Goal: Task Accomplishment & Management: Manage account settings

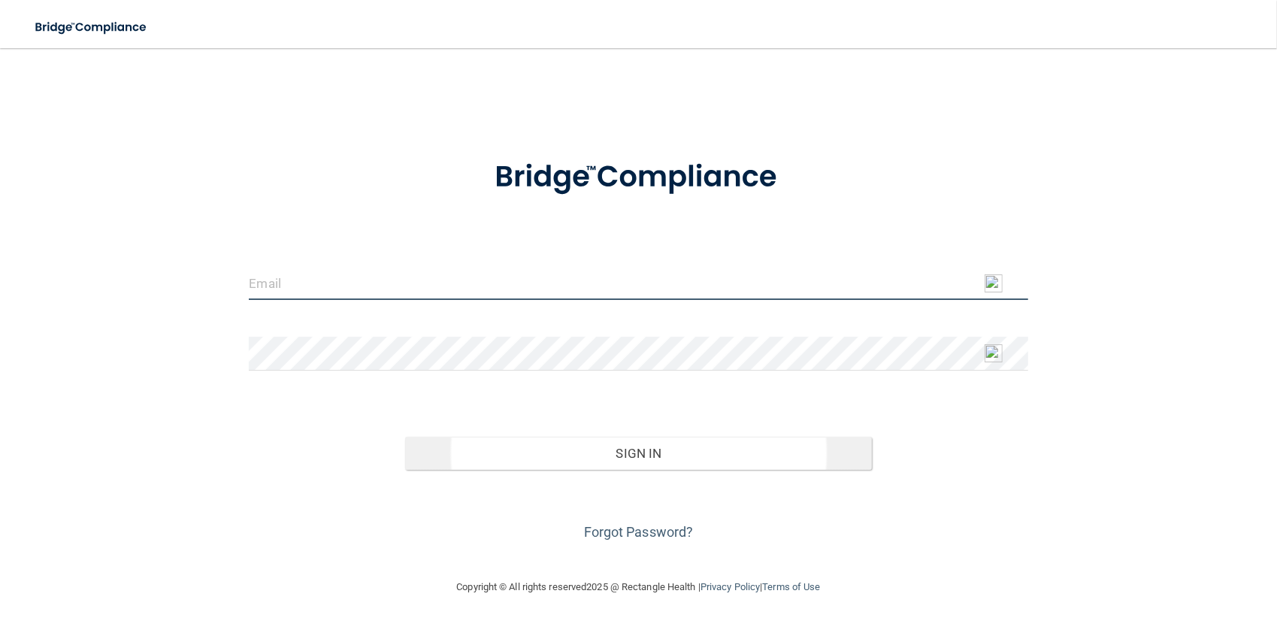
type input "[EMAIL_ADDRESS][DOMAIN_NAME]"
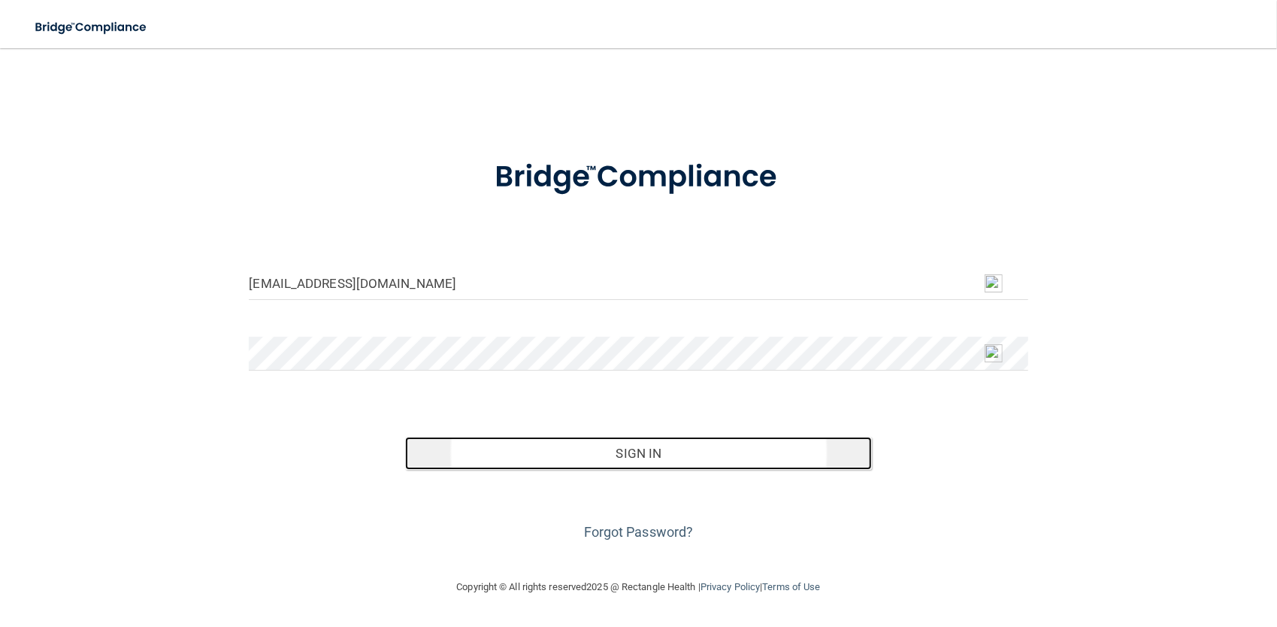
click at [637, 452] on button "Sign In" at bounding box center [638, 453] width 467 height 33
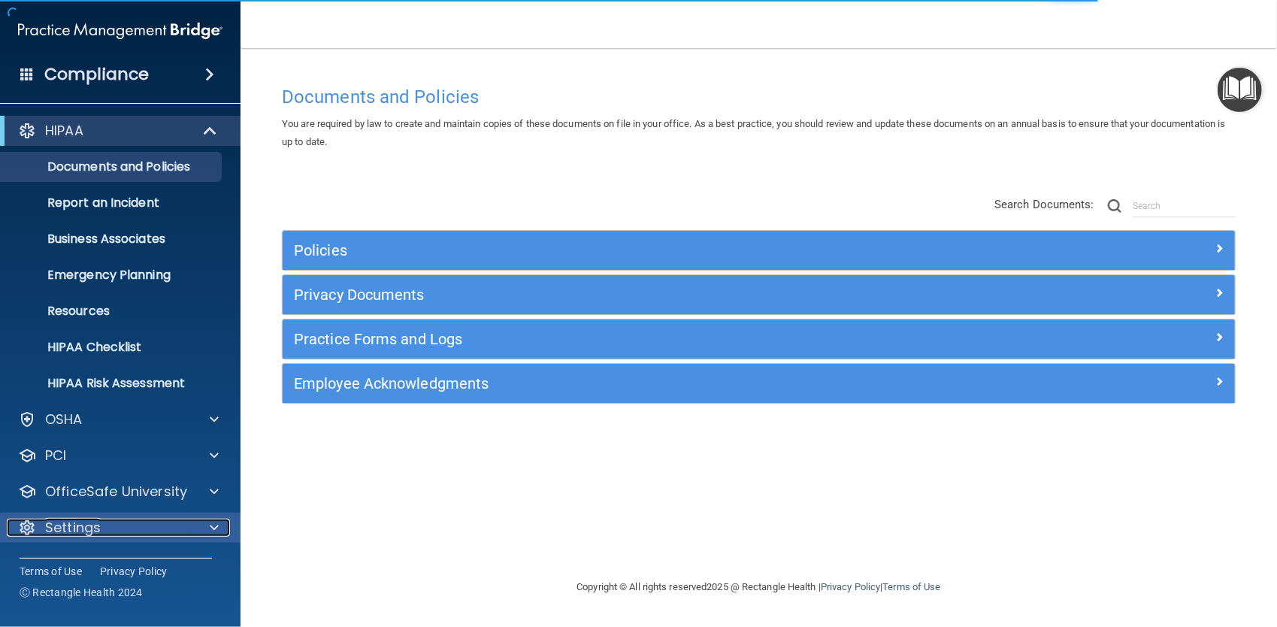
click at [212, 525] on span at bounding box center [214, 528] width 9 height 18
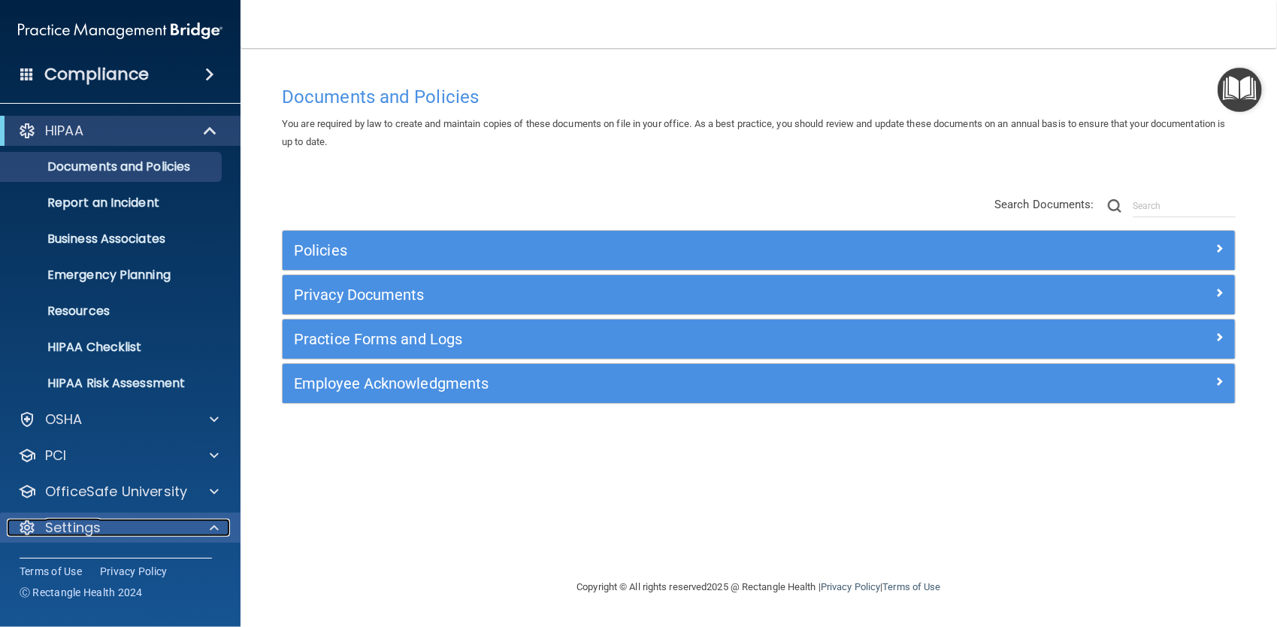
click at [213, 525] on span at bounding box center [214, 528] width 9 height 18
click at [93, 525] on p "Settings" at bounding box center [73, 528] width 56 height 18
click at [96, 529] on p "Settings" at bounding box center [73, 528] width 56 height 18
click at [86, 528] on p "Settings" at bounding box center [73, 528] width 56 height 18
click at [87, 529] on p "Settings" at bounding box center [73, 528] width 56 height 18
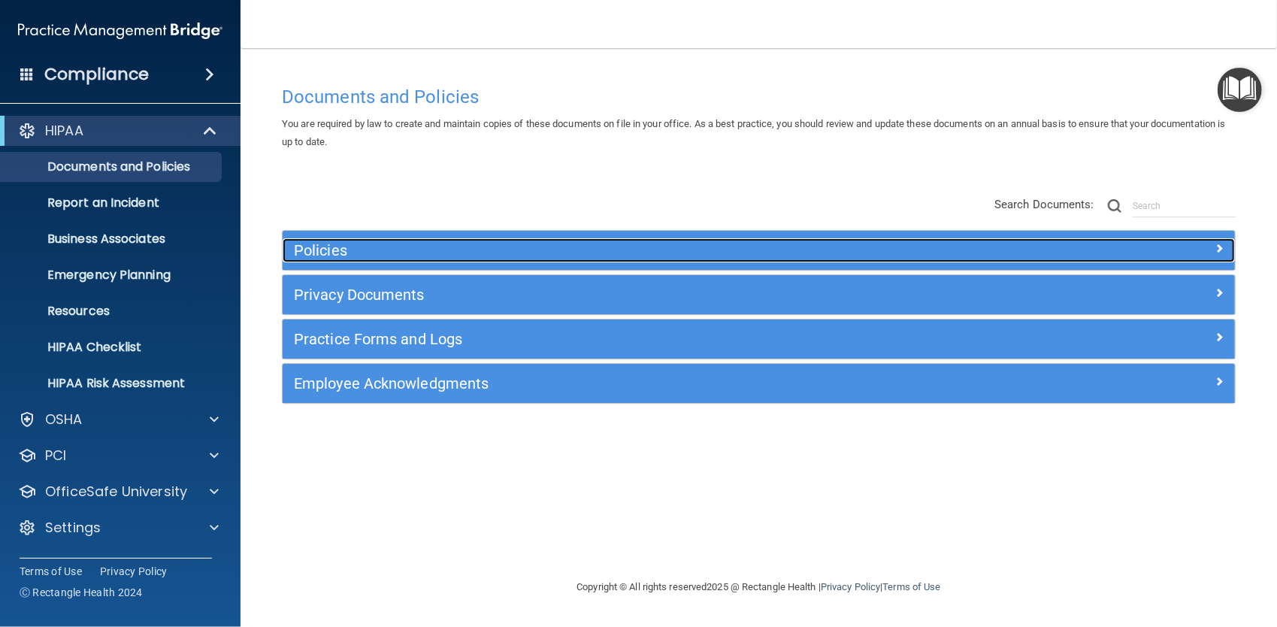
click at [318, 253] on h5 "Policies" at bounding box center [639, 250] width 691 height 17
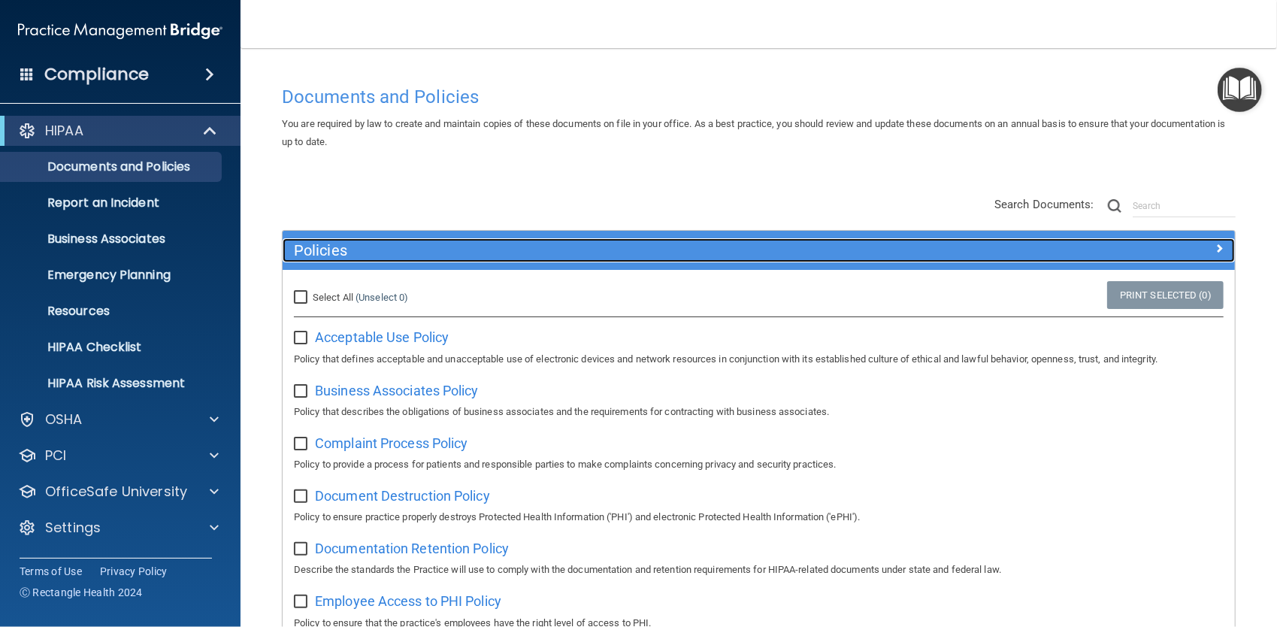
click at [318, 254] on h5 "Policies" at bounding box center [639, 250] width 691 height 17
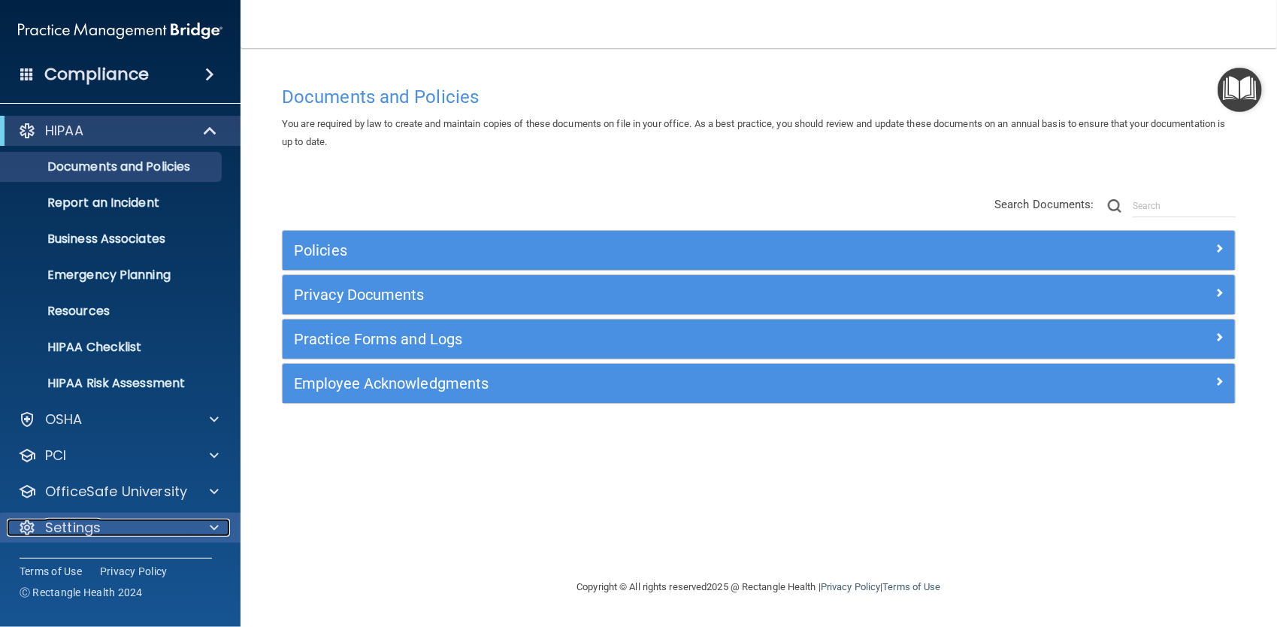
click at [95, 528] on p "Settings" at bounding box center [73, 528] width 56 height 18
click at [94, 528] on p "Settings" at bounding box center [73, 528] width 56 height 18
click at [214, 526] on span at bounding box center [214, 528] width 9 height 18
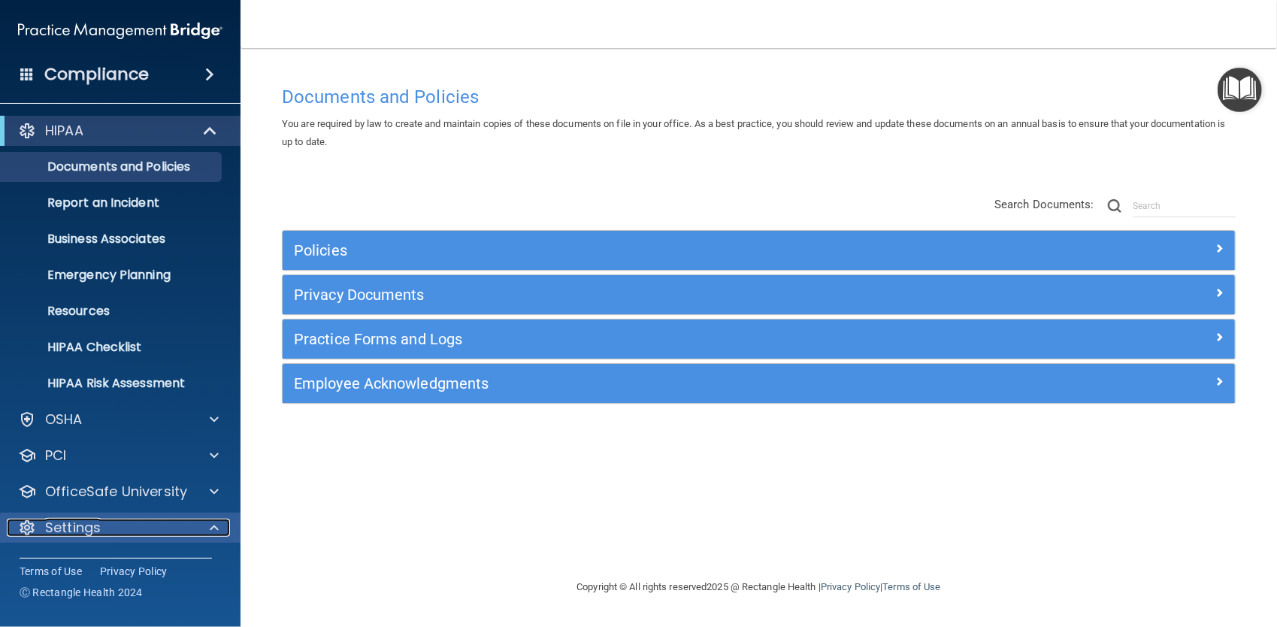
click at [215, 526] on span at bounding box center [214, 528] width 9 height 18
click at [216, 526] on span at bounding box center [214, 528] width 9 height 18
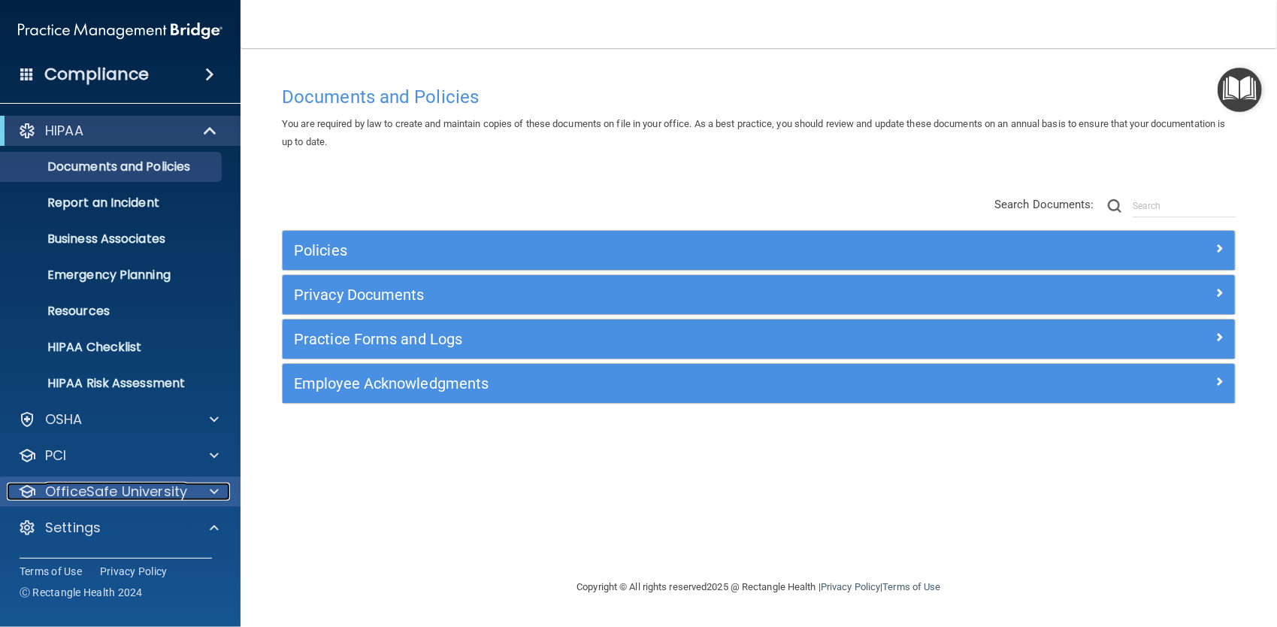
click at [215, 491] on span at bounding box center [214, 491] width 9 height 18
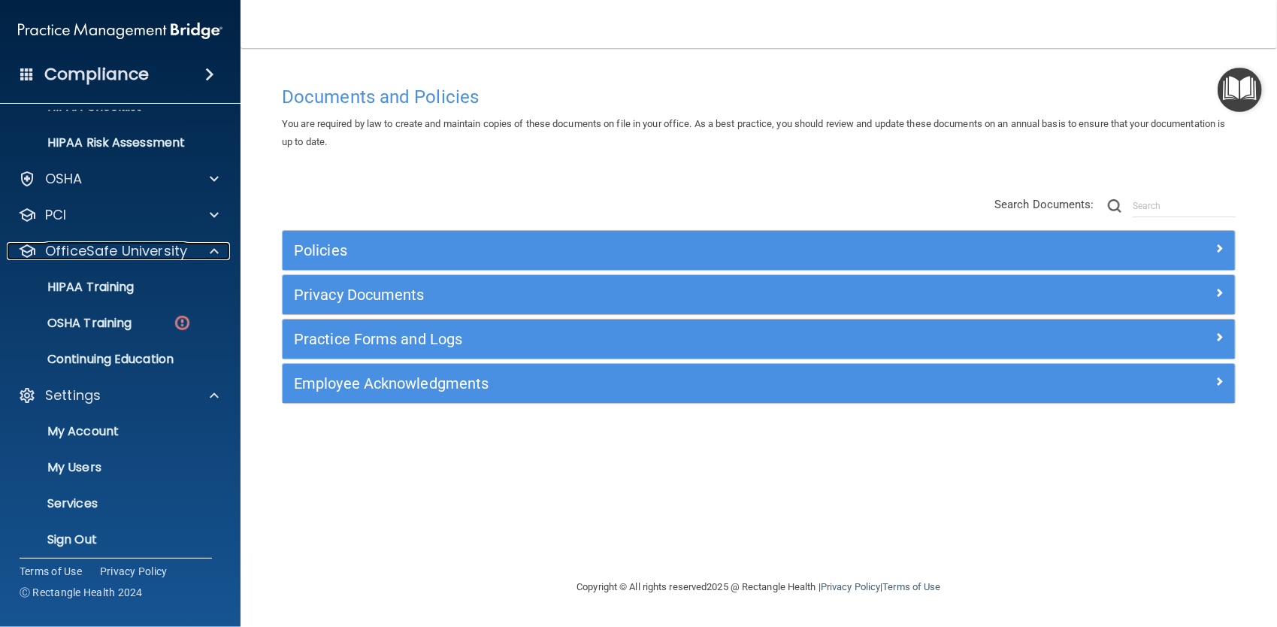
scroll to position [249, 0]
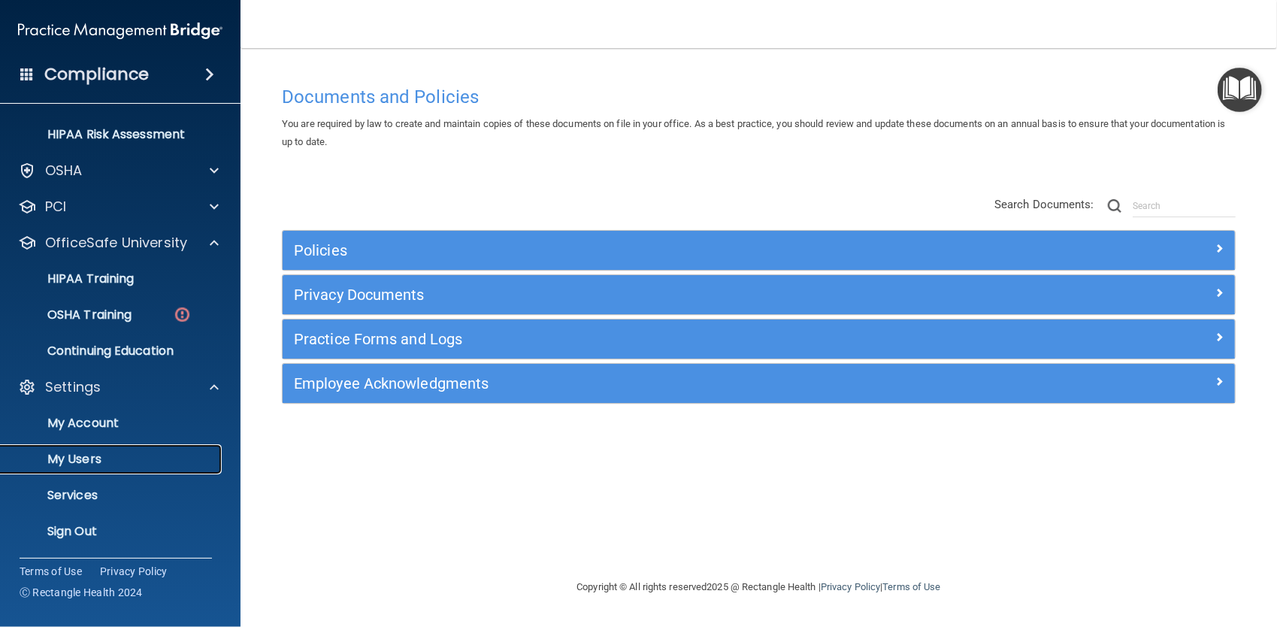
click at [77, 455] on p "My Users" at bounding box center [112, 459] width 205 height 15
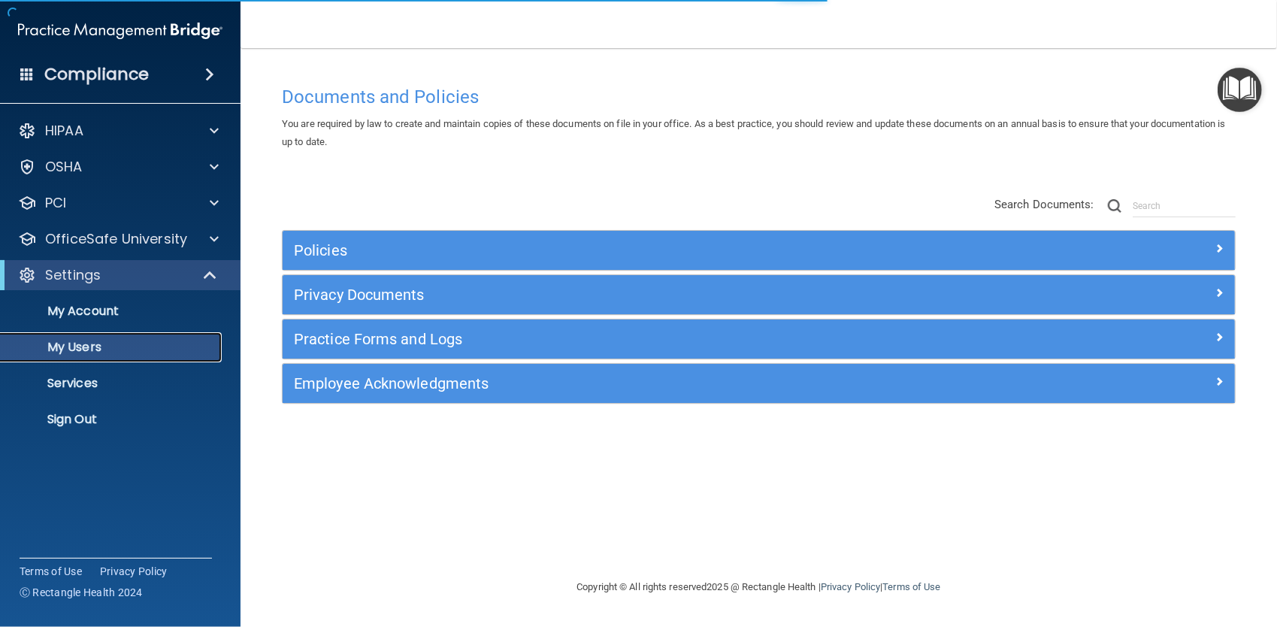
select select "20"
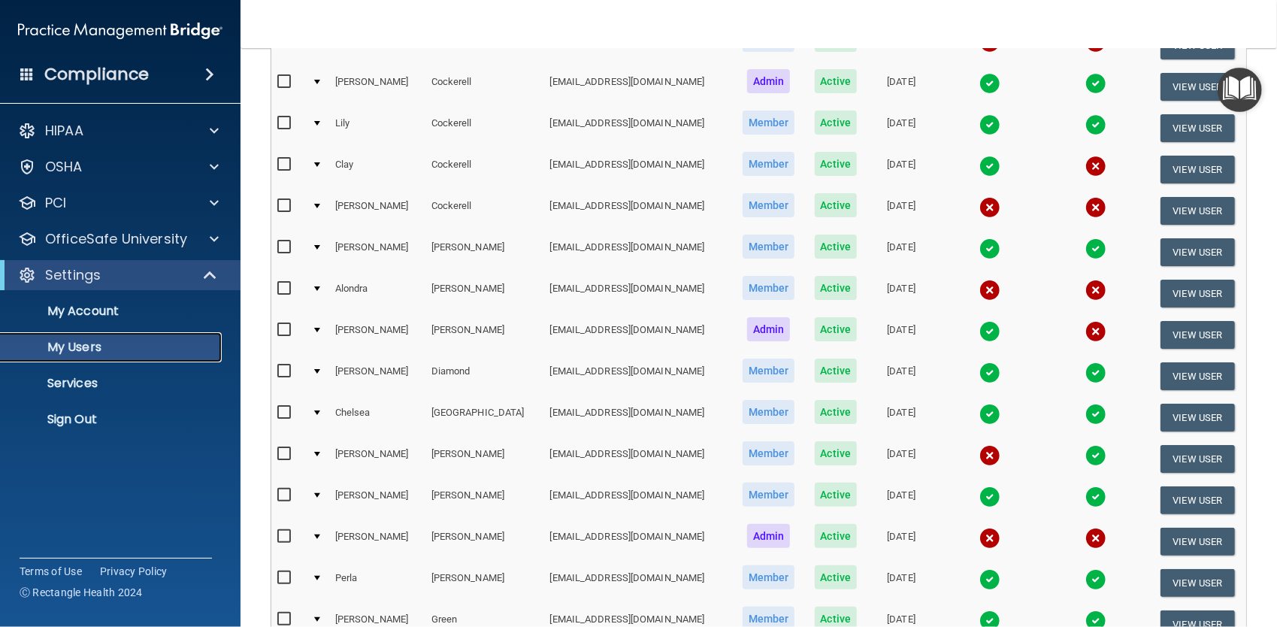
scroll to position [376, 0]
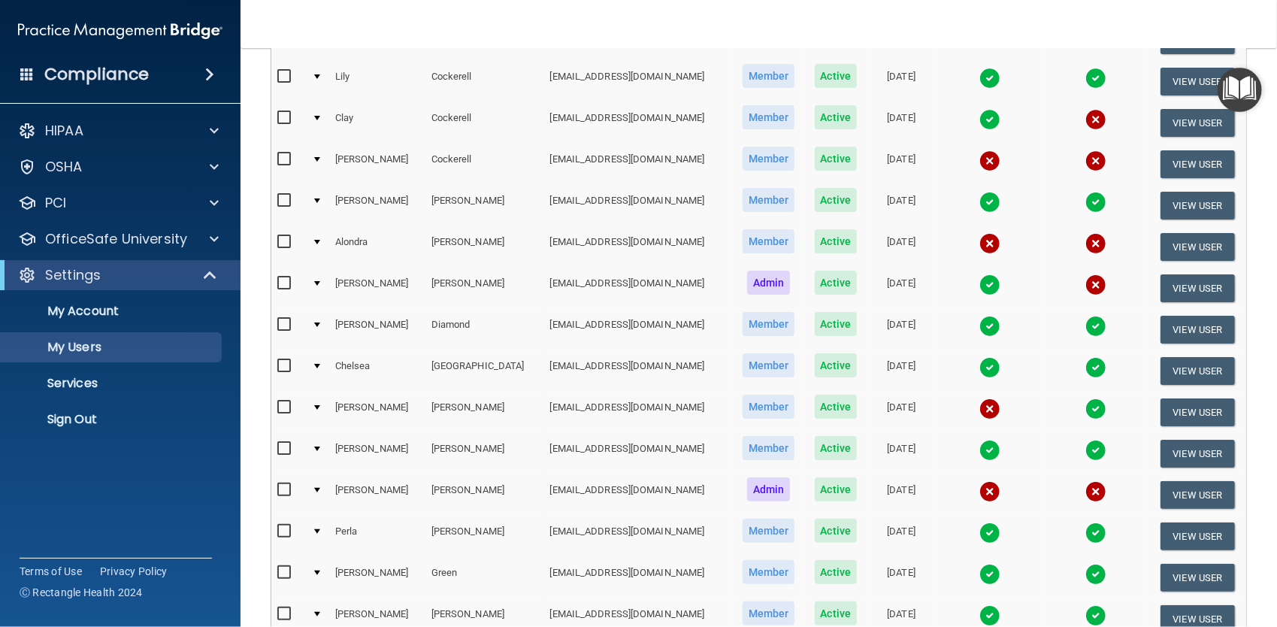
click at [979, 485] on img at bounding box center [989, 491] width 21 height 21
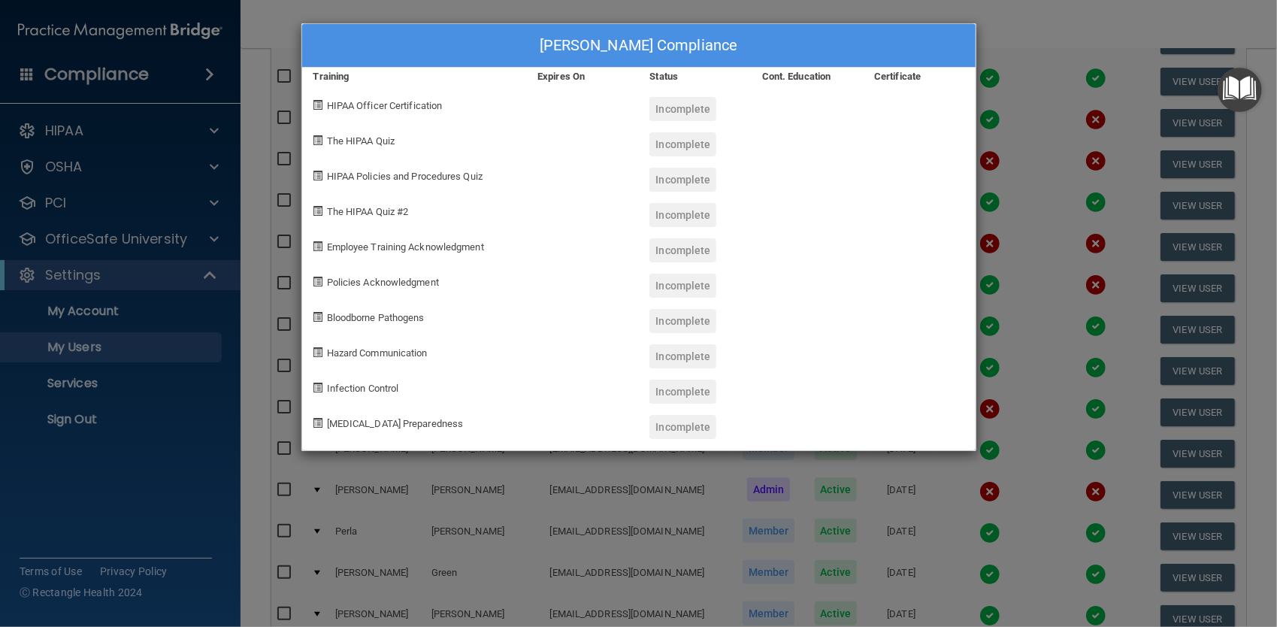
click at [1016, 106] on div "[PERSON_NAME] Compliance Training Expires On Status Cont. Education Certificate…" at bounding box center [638, 313] width 1277 height 627
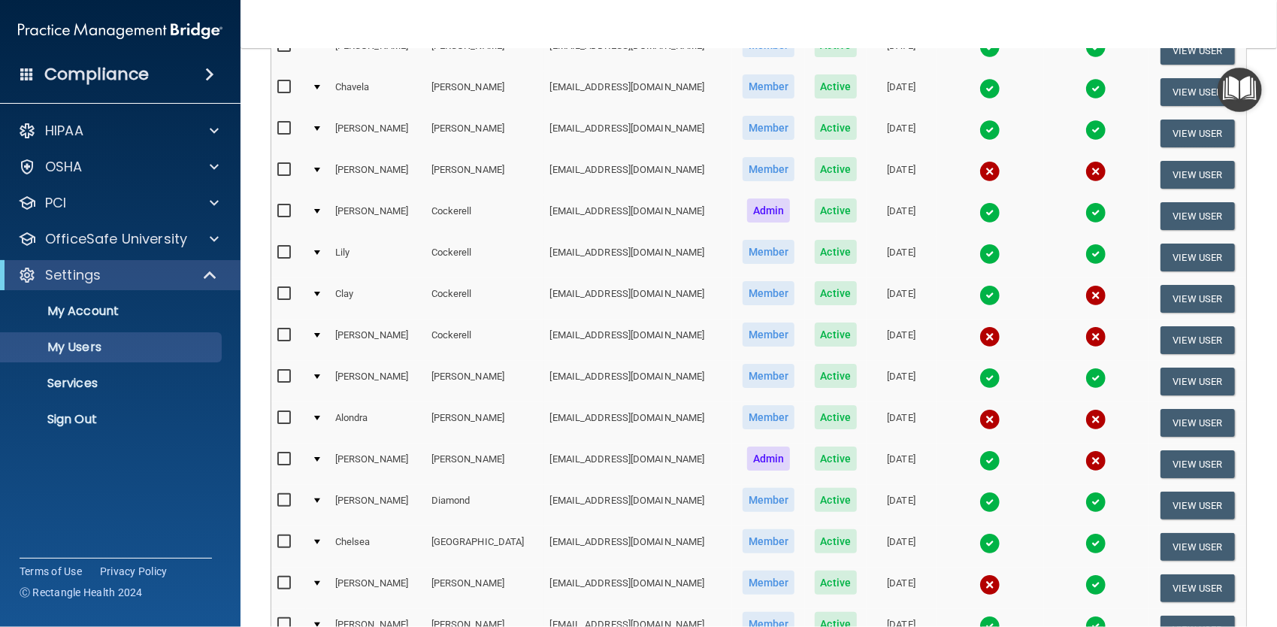
scroll to position [225, 0]
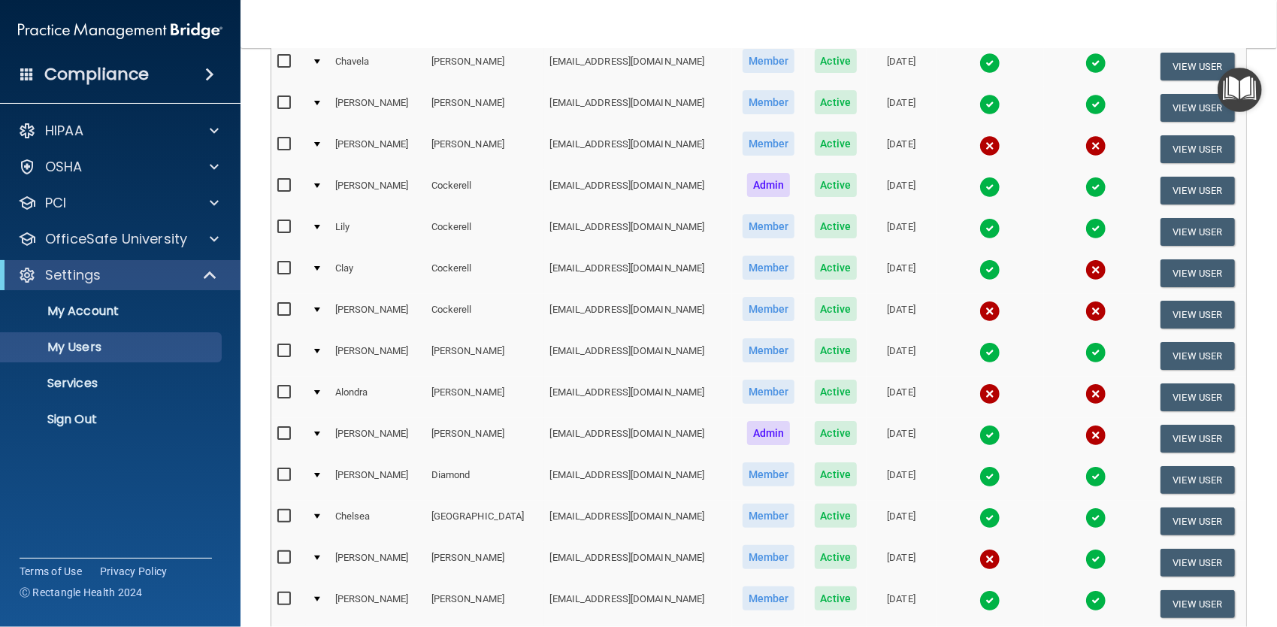
click at [1085, 434] on img at bounding box center [1095, 435] width 21 height 21
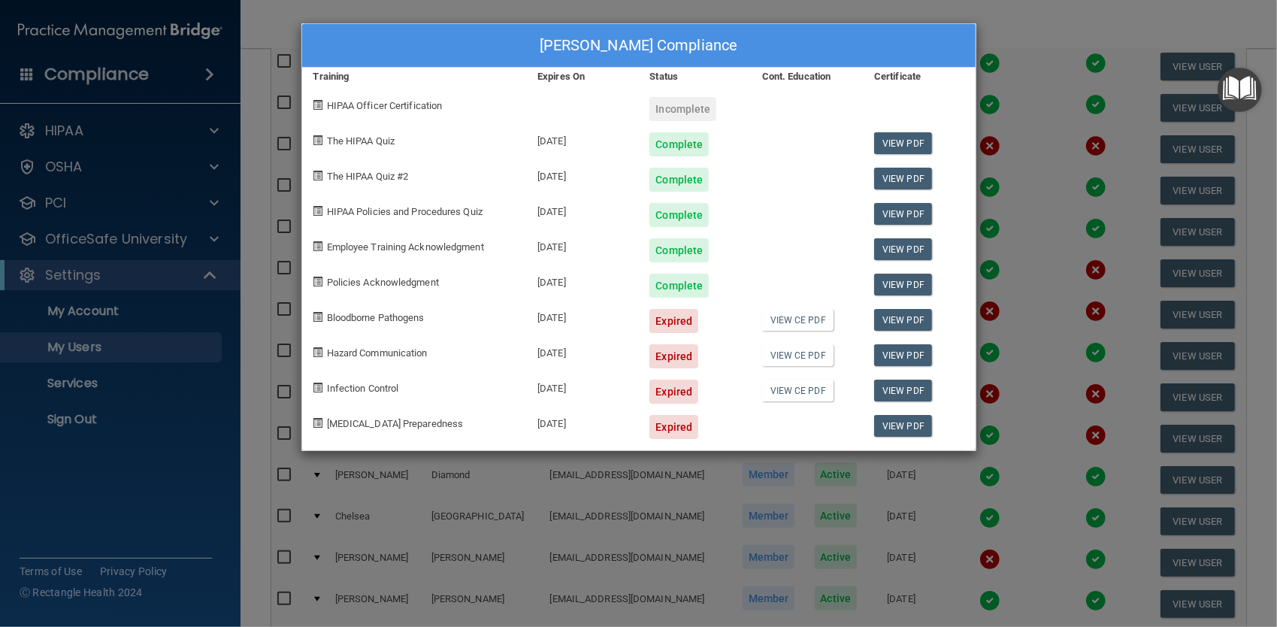
click at [1014, 74] on div "[PERSON_NAME] Compliance Training Expires On Status Cont. Education Certificate…" at bounding box center [638, 313] width 1277 height 627
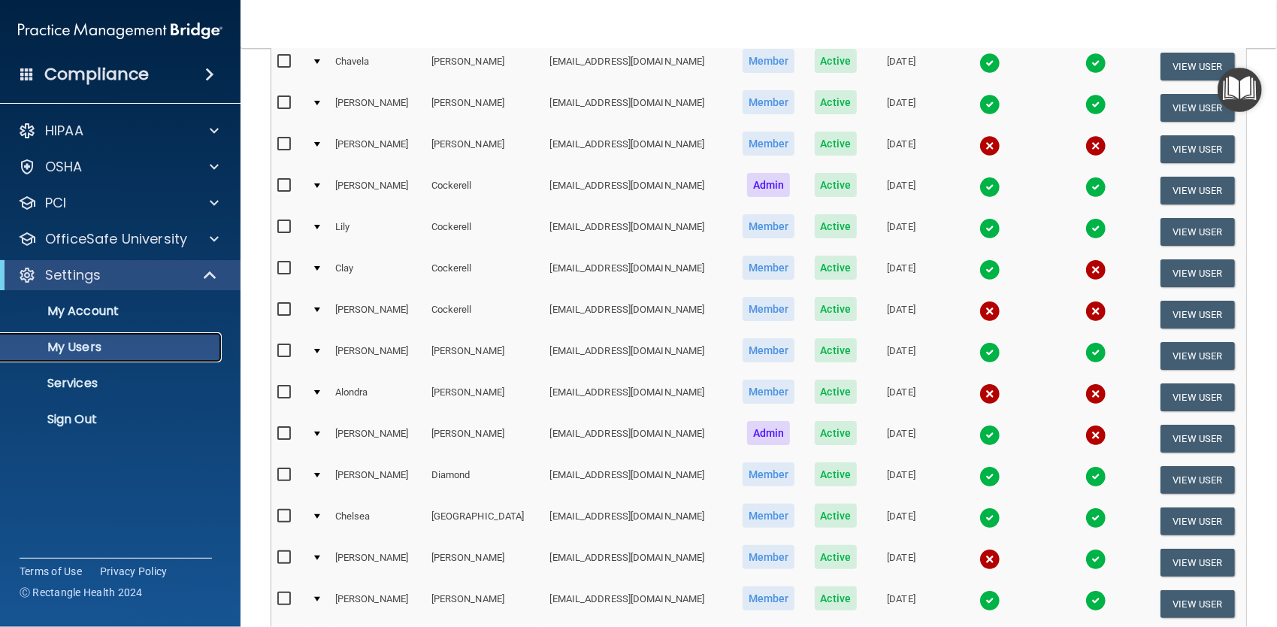
click at [96, 346] on p "My Users" at bounding box center [112, 347] width 205 height 15
click at [92, 309] on p "My Account" at bounding box center [112, 311] width 205 height 15
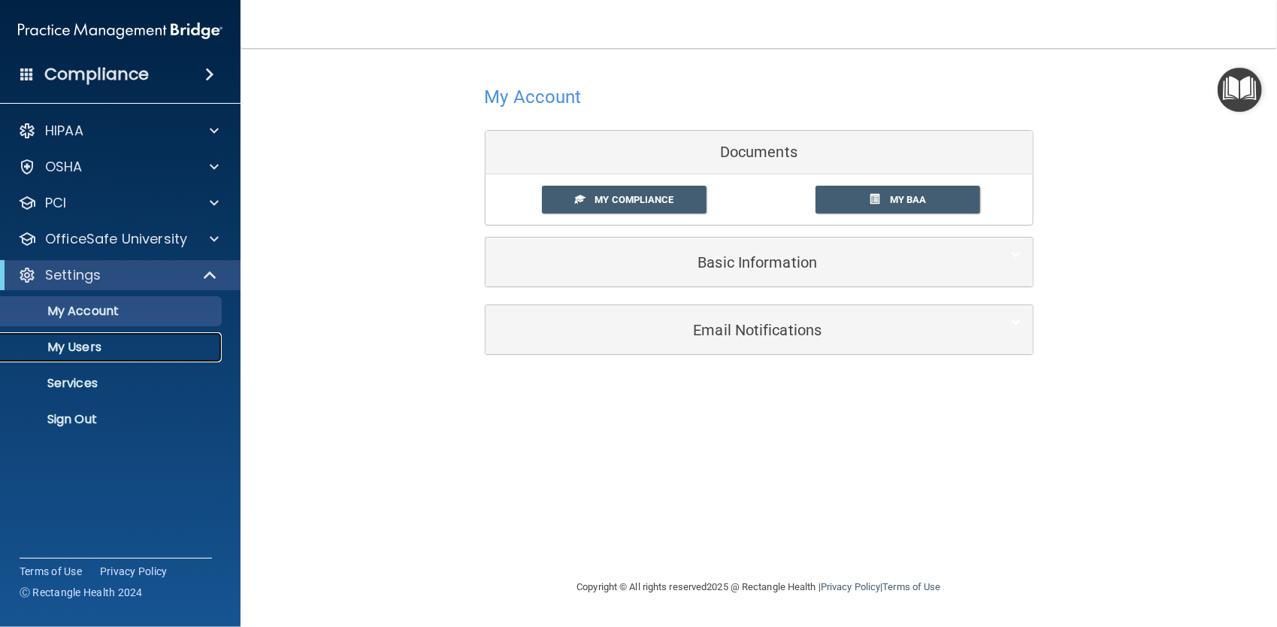
click at [88, 347] on p "My Users" at bounding box center [112, 347] width 205 height 15
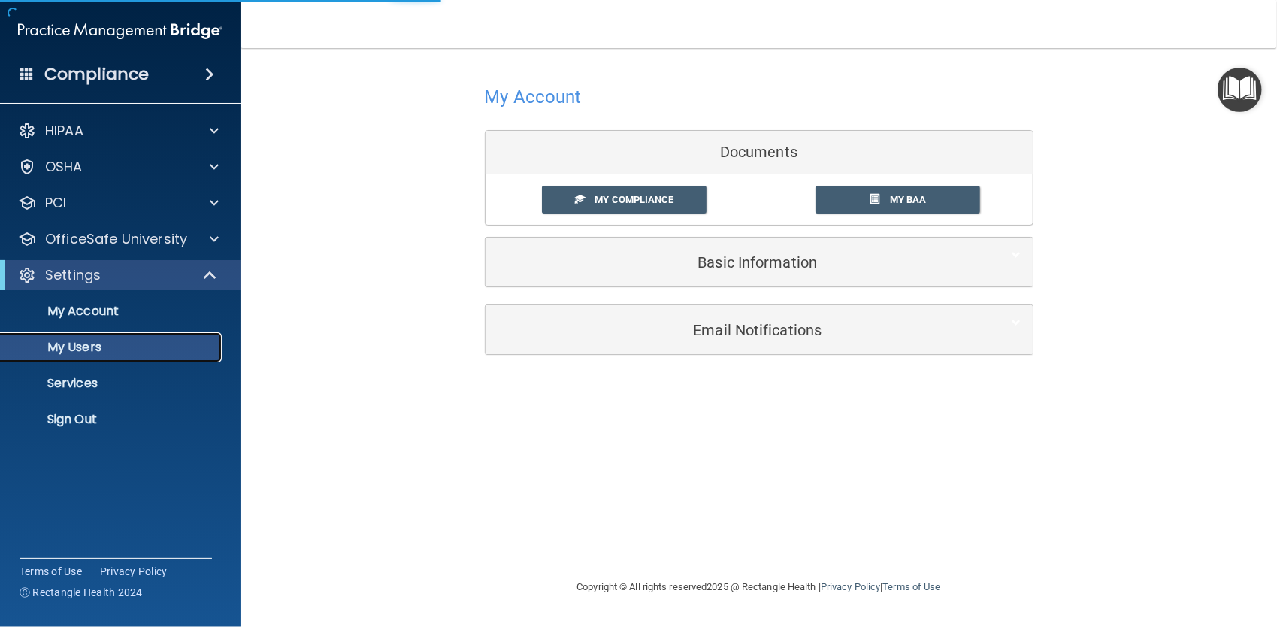
select select "20"
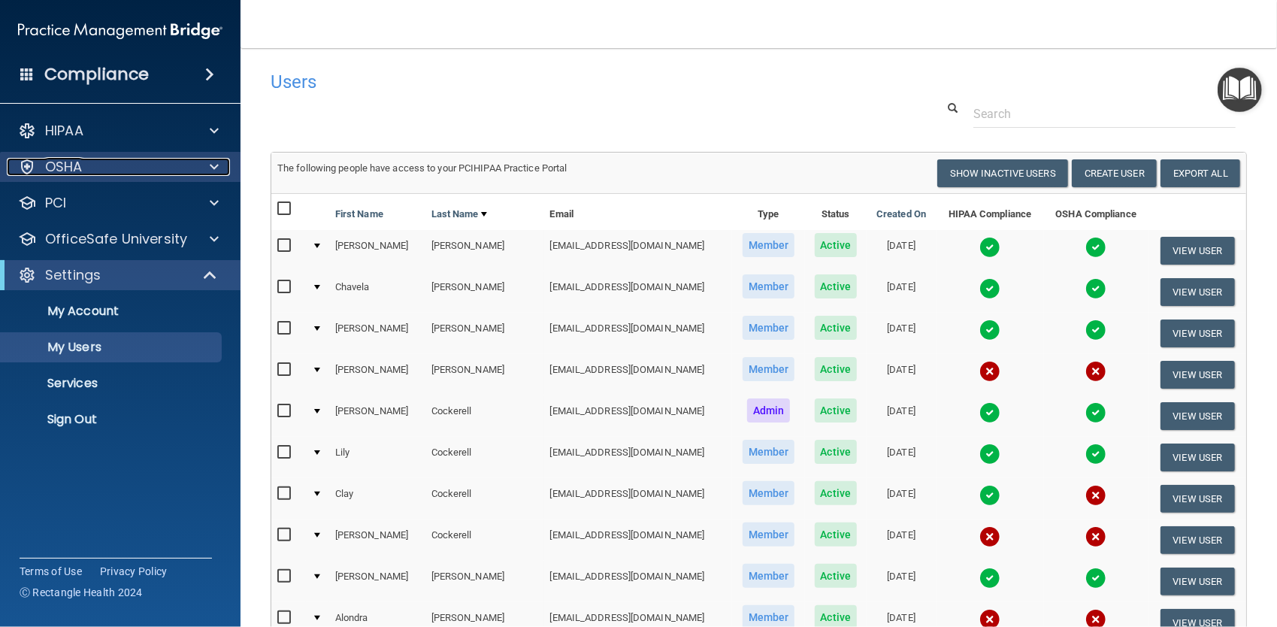
click at [79, 167] on p "OSHA" at bounding box center [64, 167] width 38 height 18
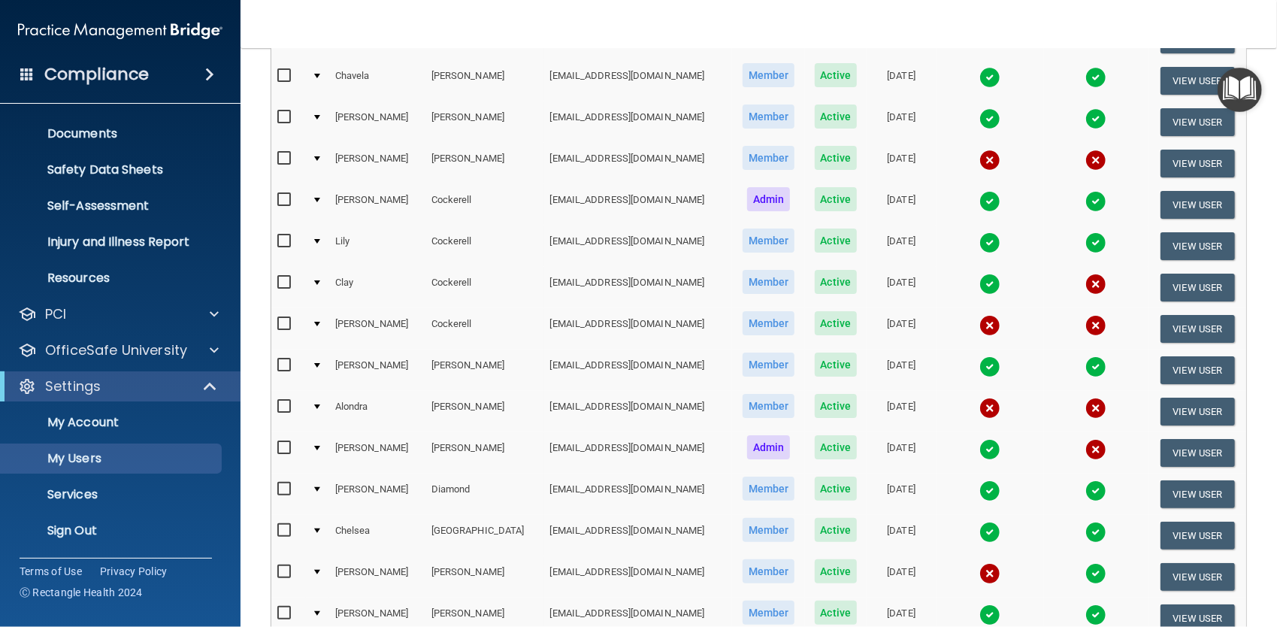
scroll to position [225, 0]
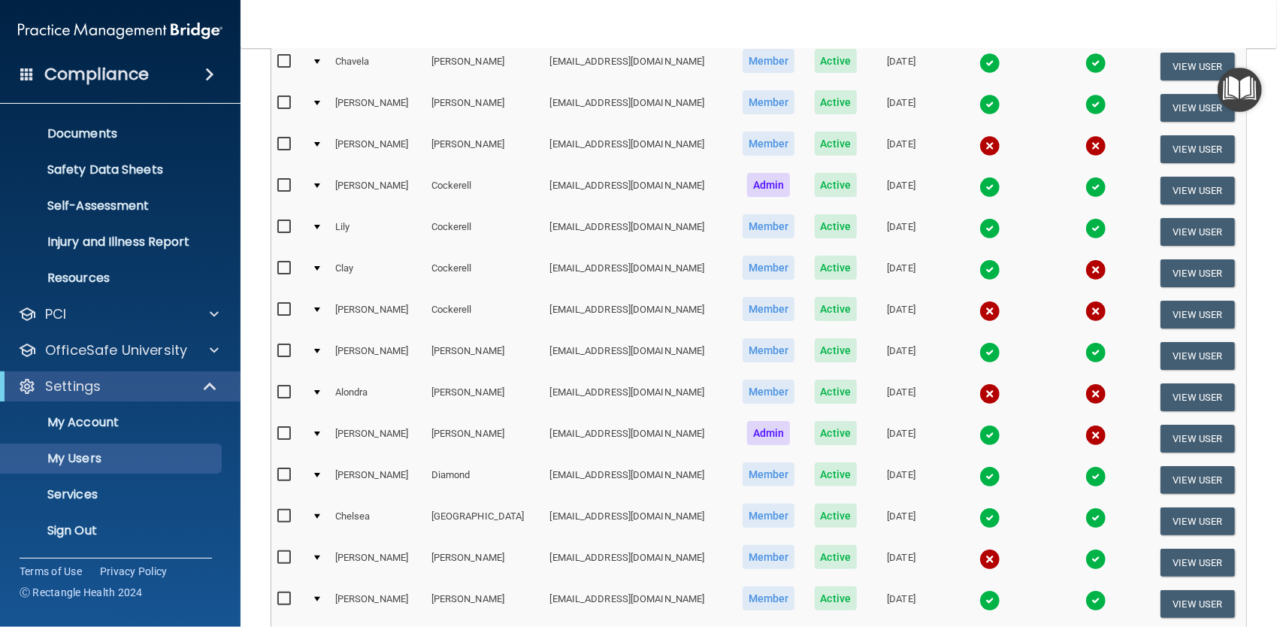
click at [979, 432] on img at bounding box center [989, 435] width 21 height 21
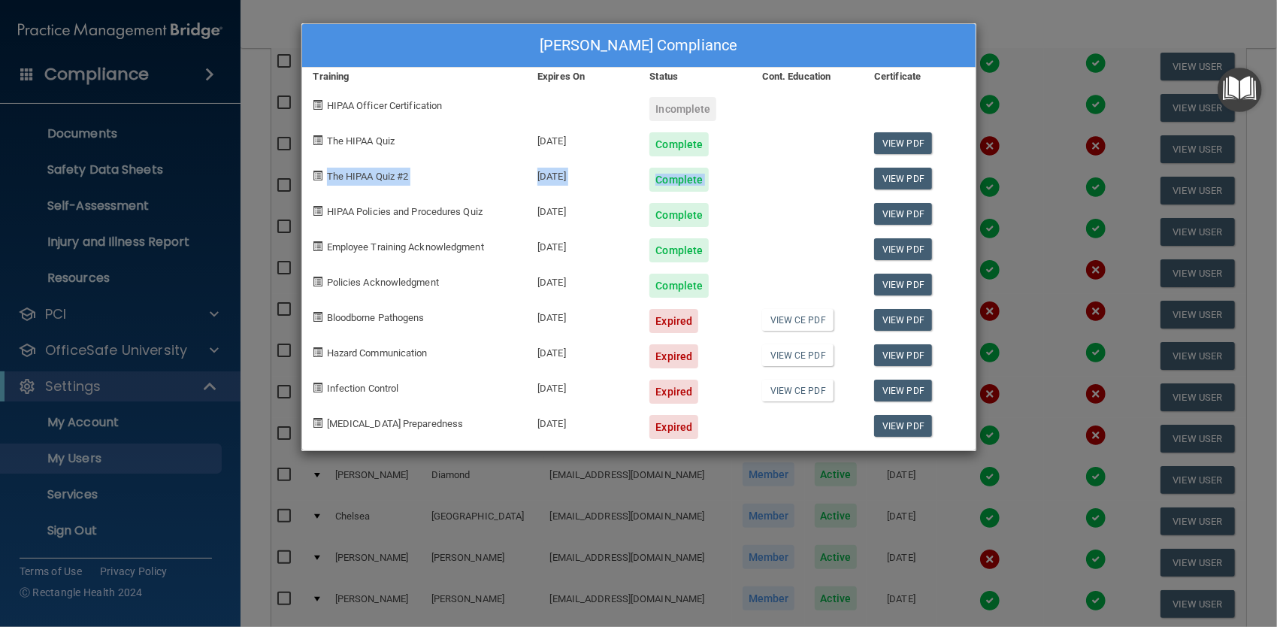
click at [1015, 156] on div "[PERSON_NAME] Compliance Training Expires On Status Cont. Education Certificate…" at bounding box center [638, 313] width 1277 height 627
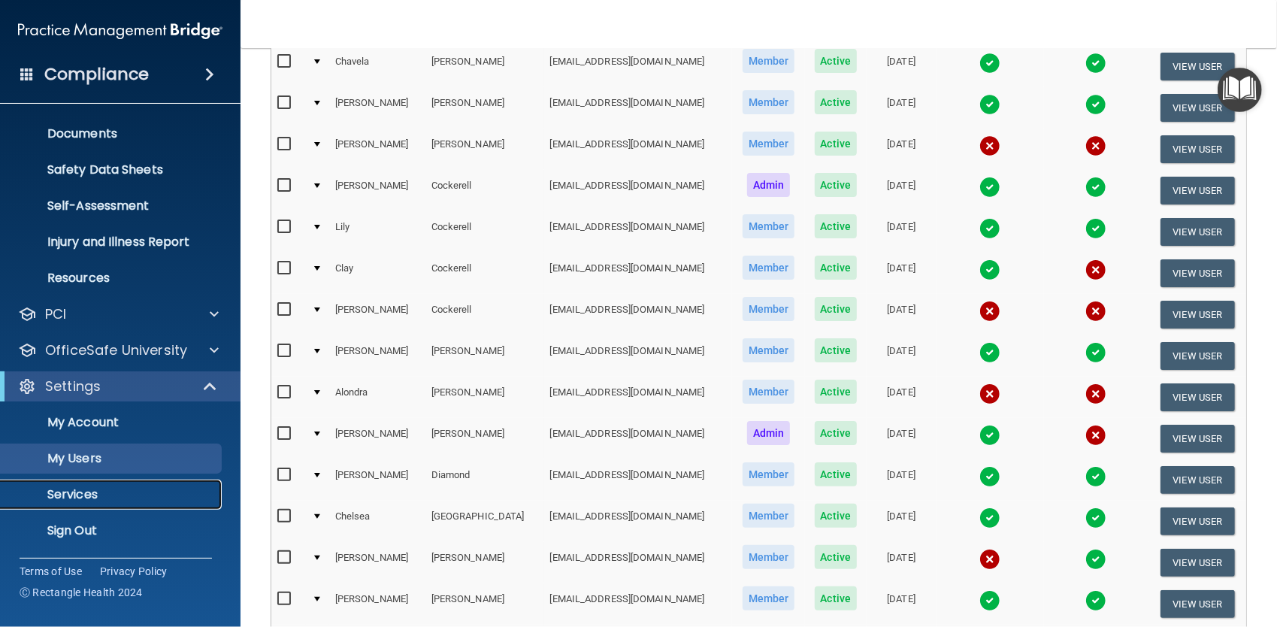
click at [89, 495] on p "Services" at bounding box center [112, 494] width 205 height 15
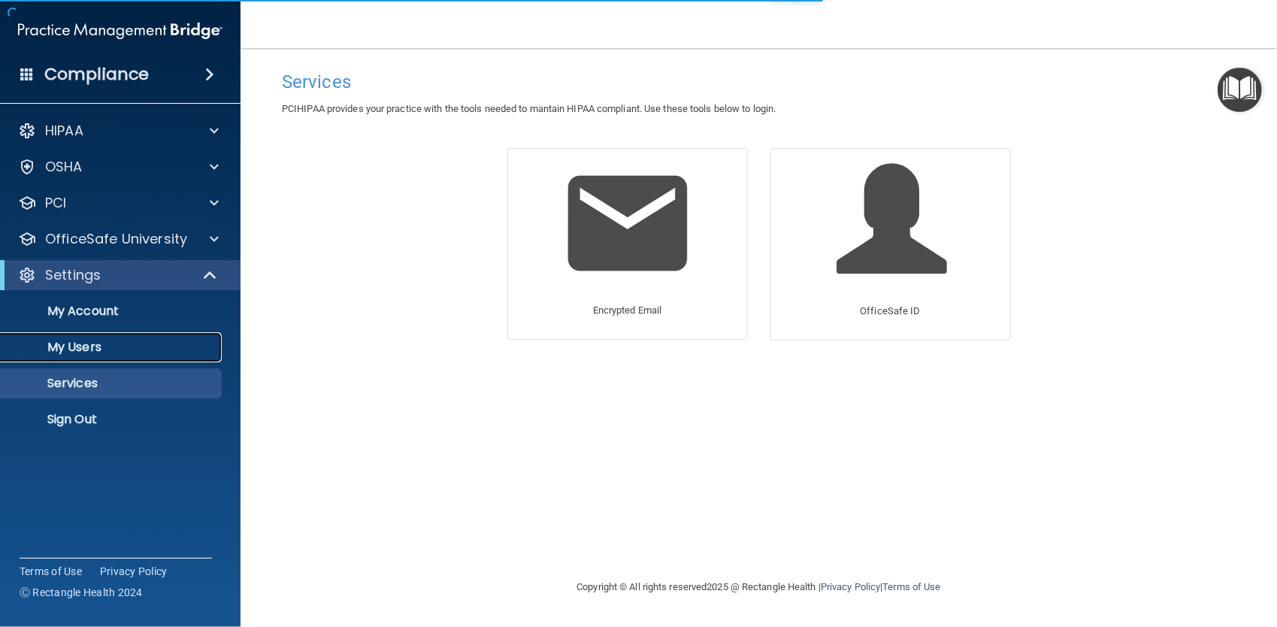
click at [88, 347] on p "My Users" at bounding box center [112, 347] width 205 height 15
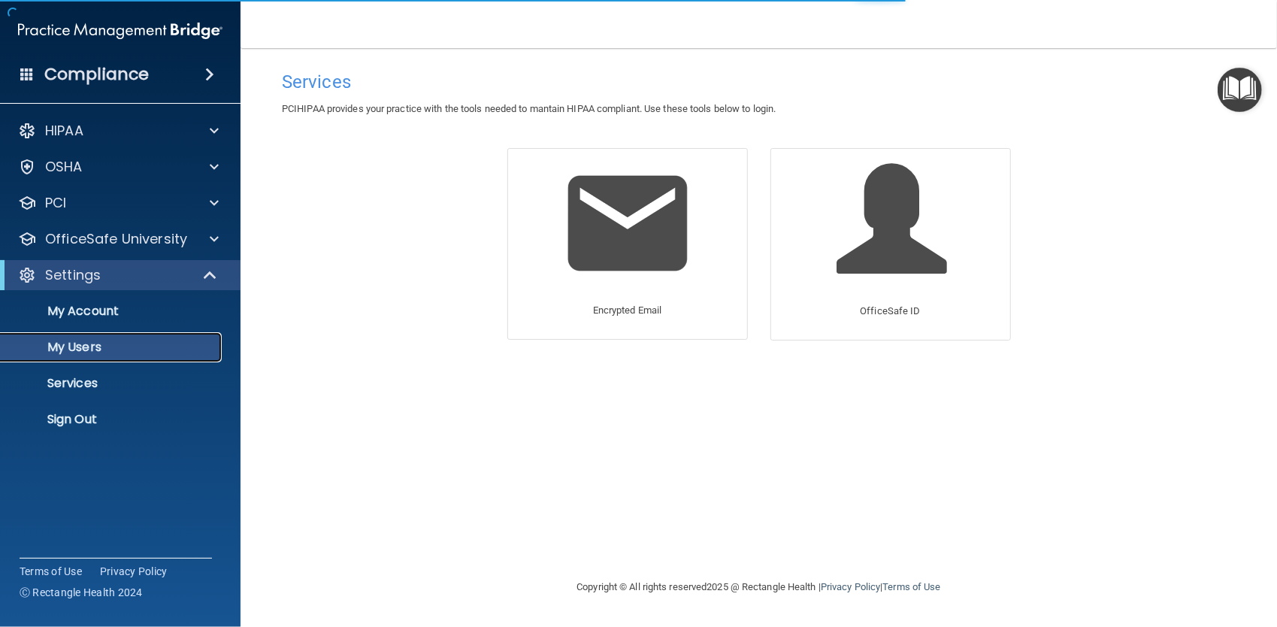
select select "20"
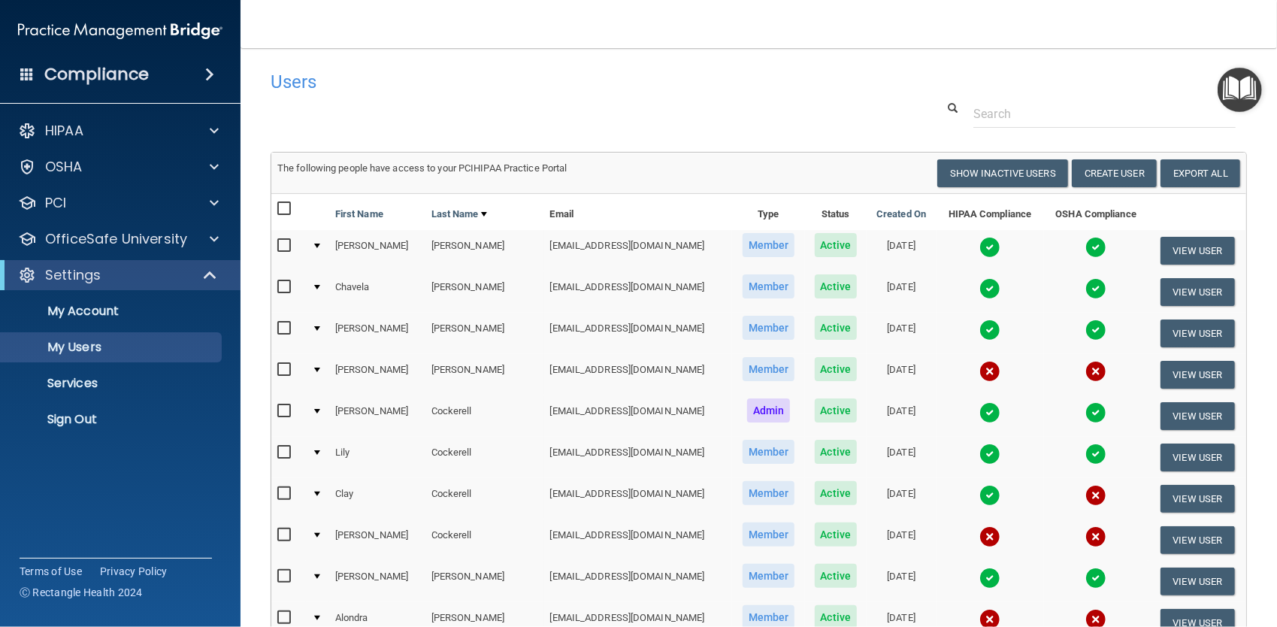
click at [87, 32] on img at bounding box center [120, 31] width 204 height 30
click at [89, 74] on h4 "Compliance" at bounding box center [96, 74] width 104 height 21
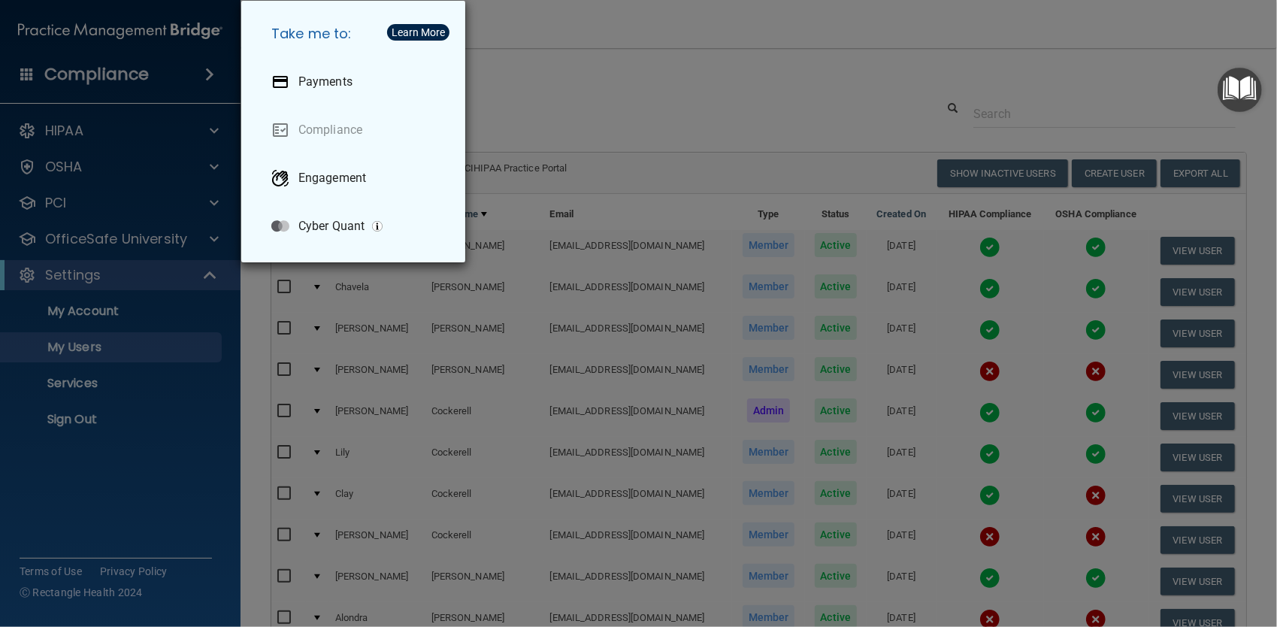
drag, startPoint x: 564, startPoint y: 77, endPoint x: 487, endPoint y: 69, distance: 77.8
click at [564, 77] on div "Take me to: Payments Compliance Engagement Cyber Quant" at bounding box center [638, 313] width 1277 height 627
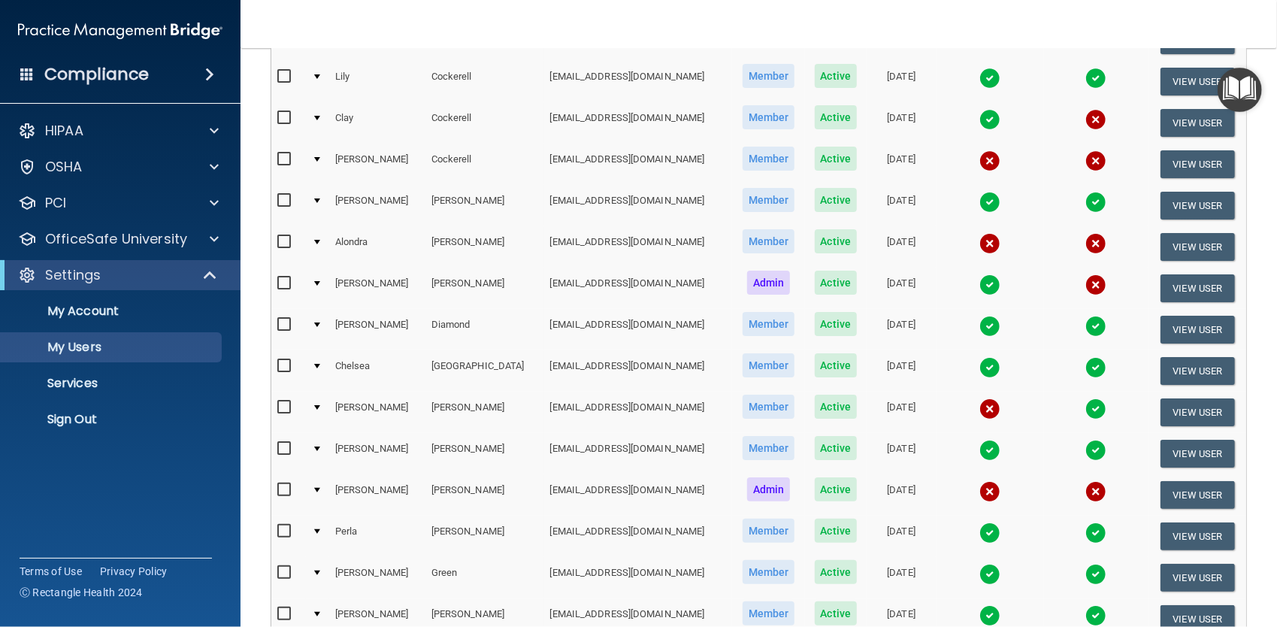
scroll to position [451, 0]
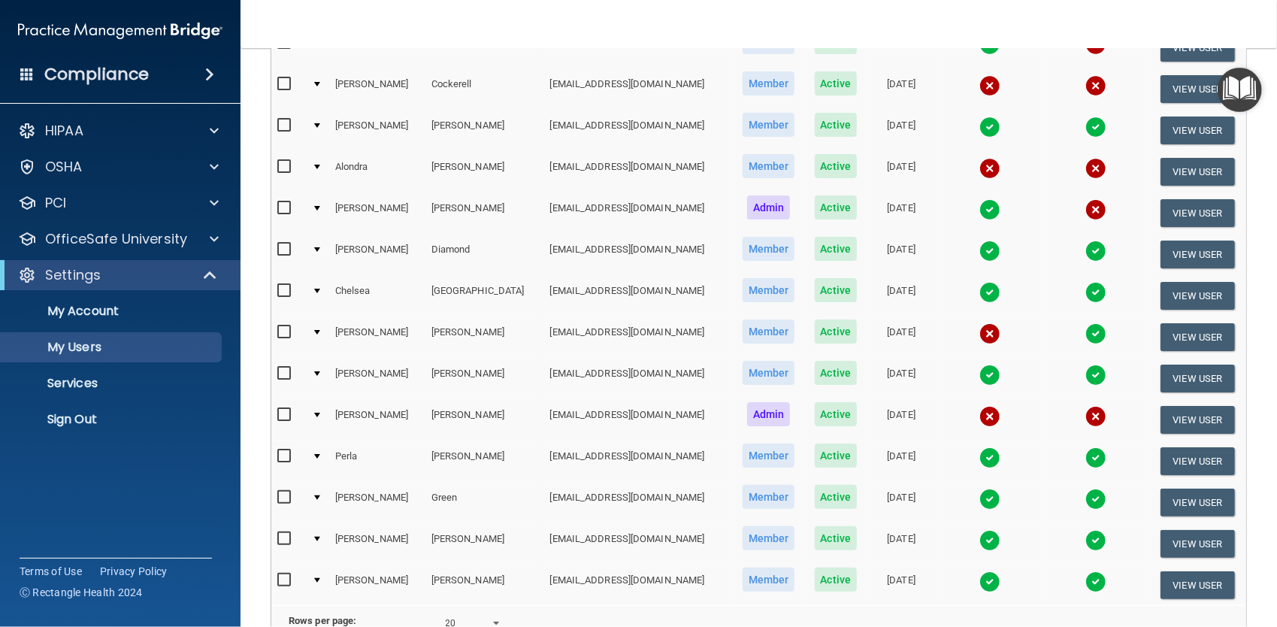
click at [979, 409] on img at bounding box center [989, 416] width 21 height 21
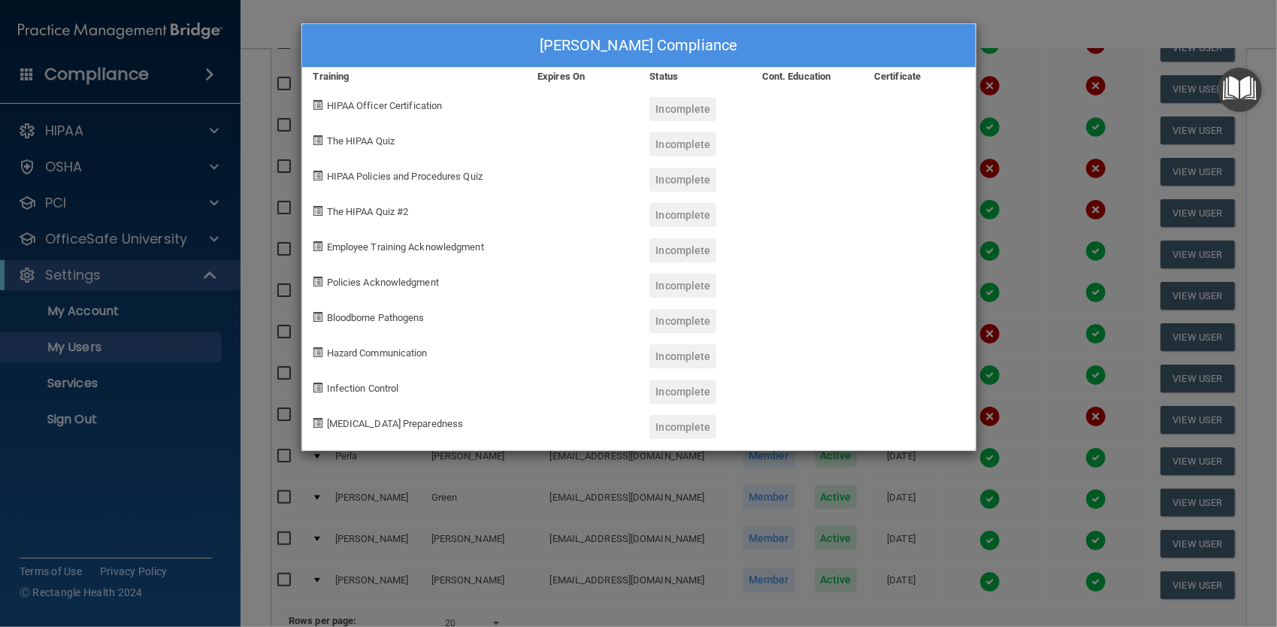
click at [1023, 174] on div "[PERSON_NAME] Compliance Training Expires On Status Cont. Education Certificate…" at bounding box center [638, 313] width 1277 height 627
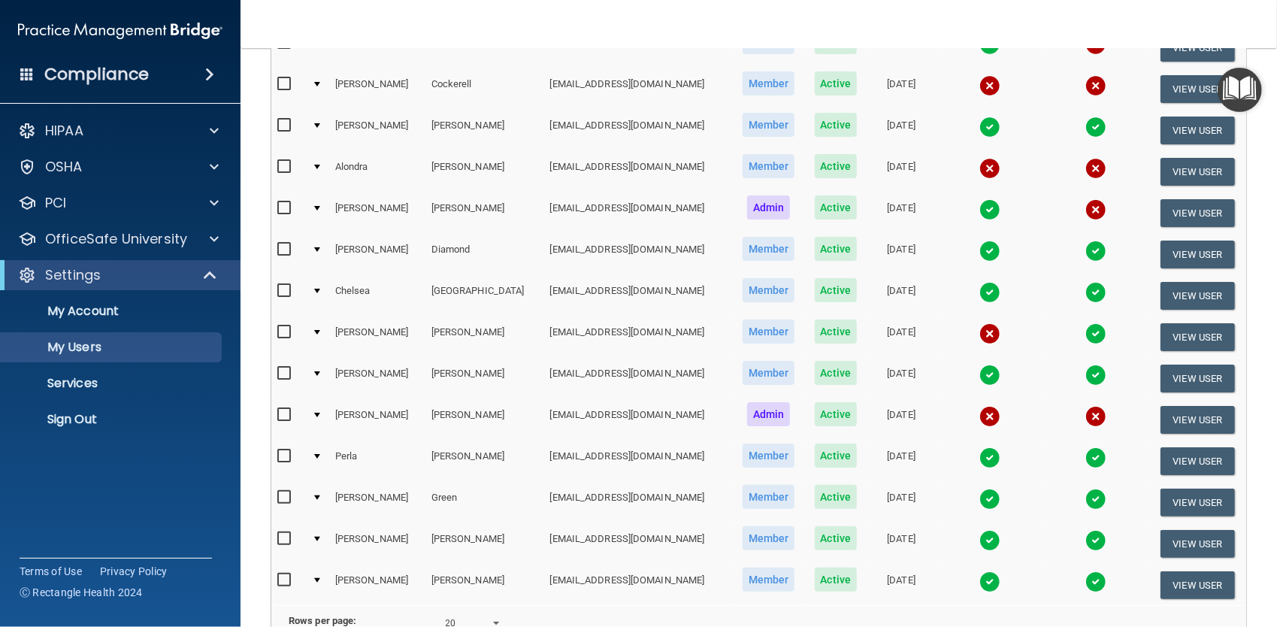
click at [283, 409] on input "checkbox" at bounding box center [285, 415] width 17 height 12
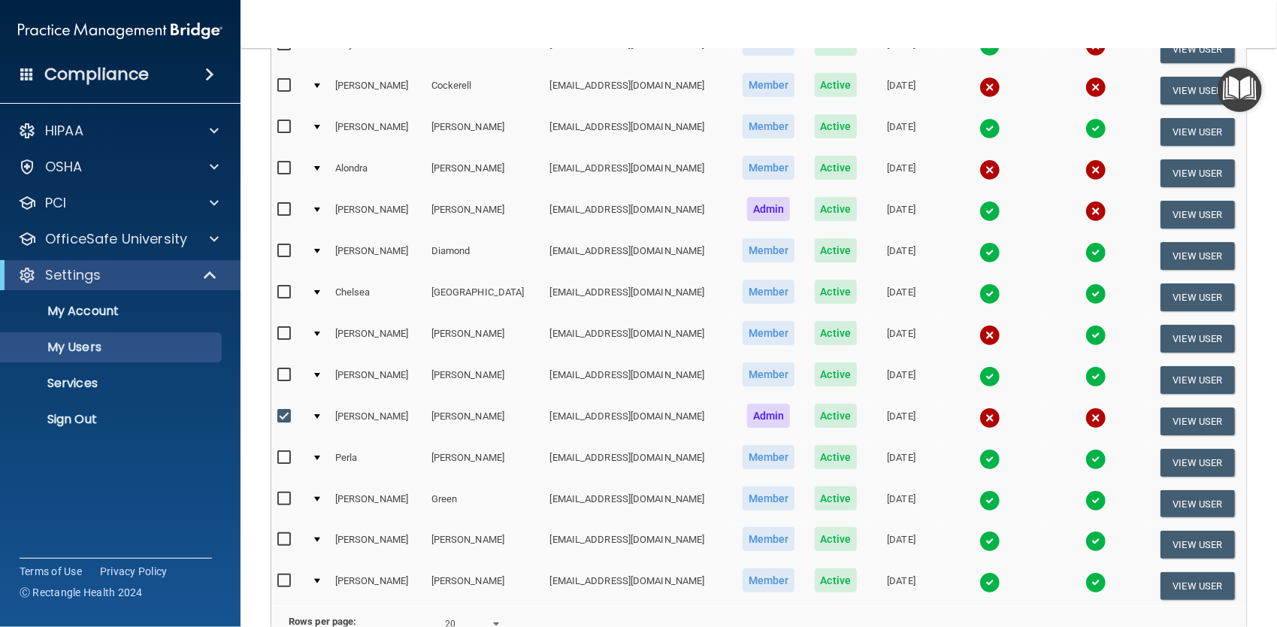
scroll to position [452, 0]
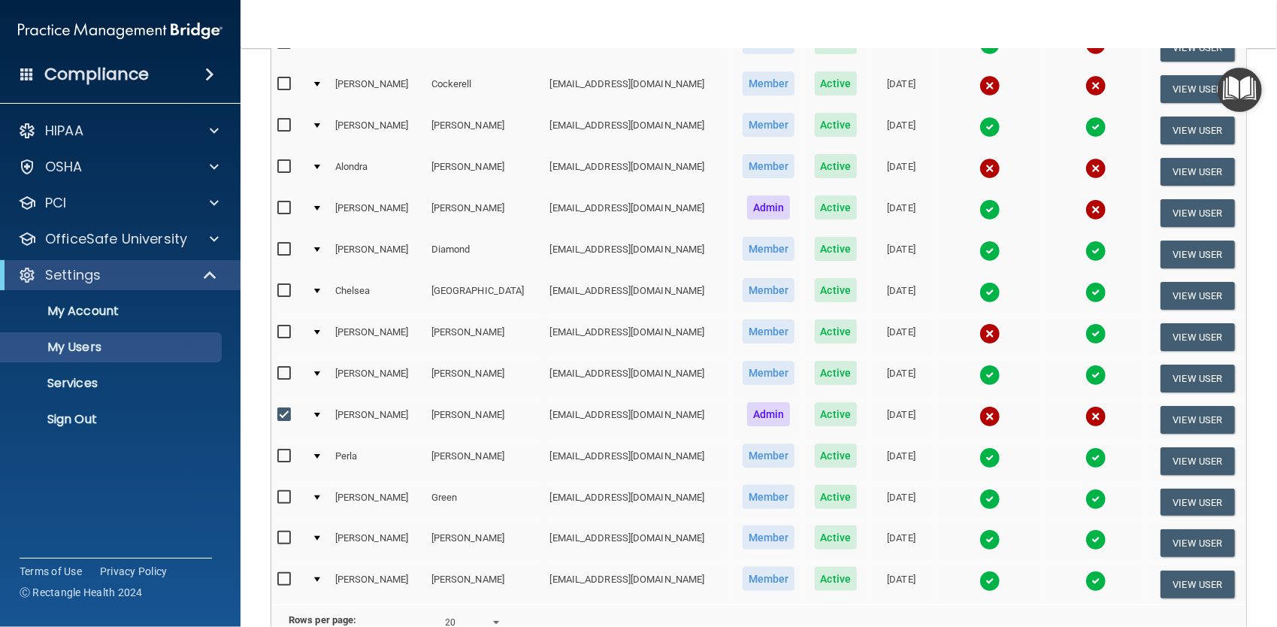
click at [280, 409] on input "checkbox" at bounding box center [285, 415] width 17 height 12
checkbox input "false"
click at [320, 413] on div at bounding box center [317, 415] width 6 height 5
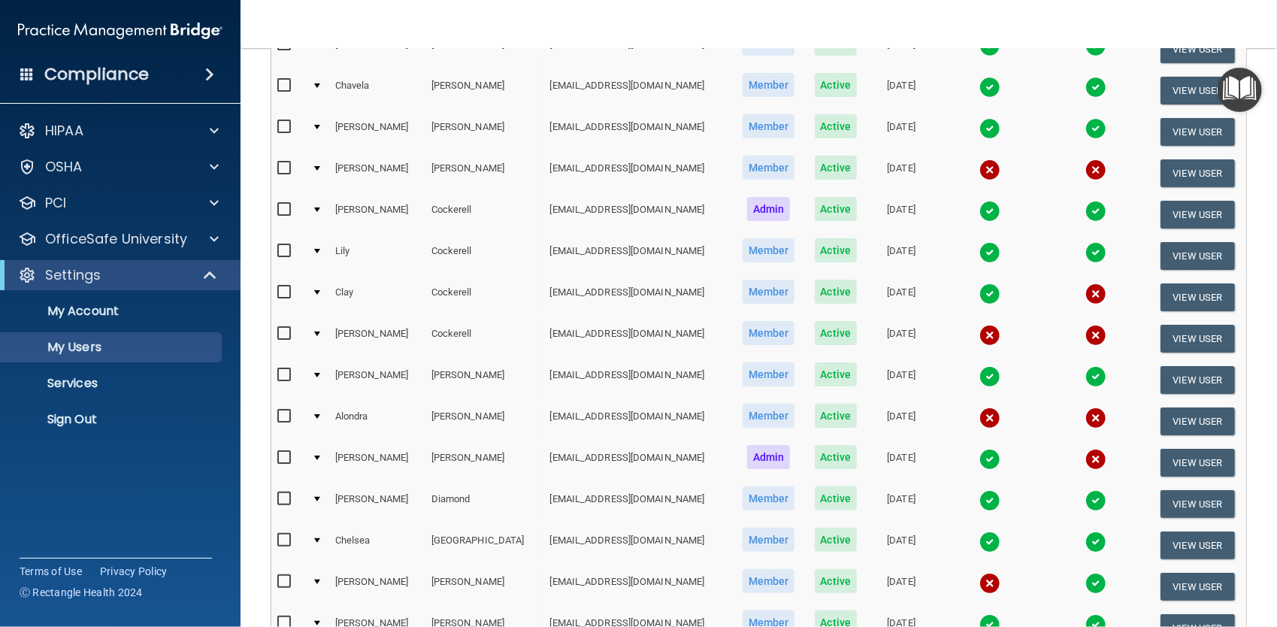
scroll to position [225, 0]
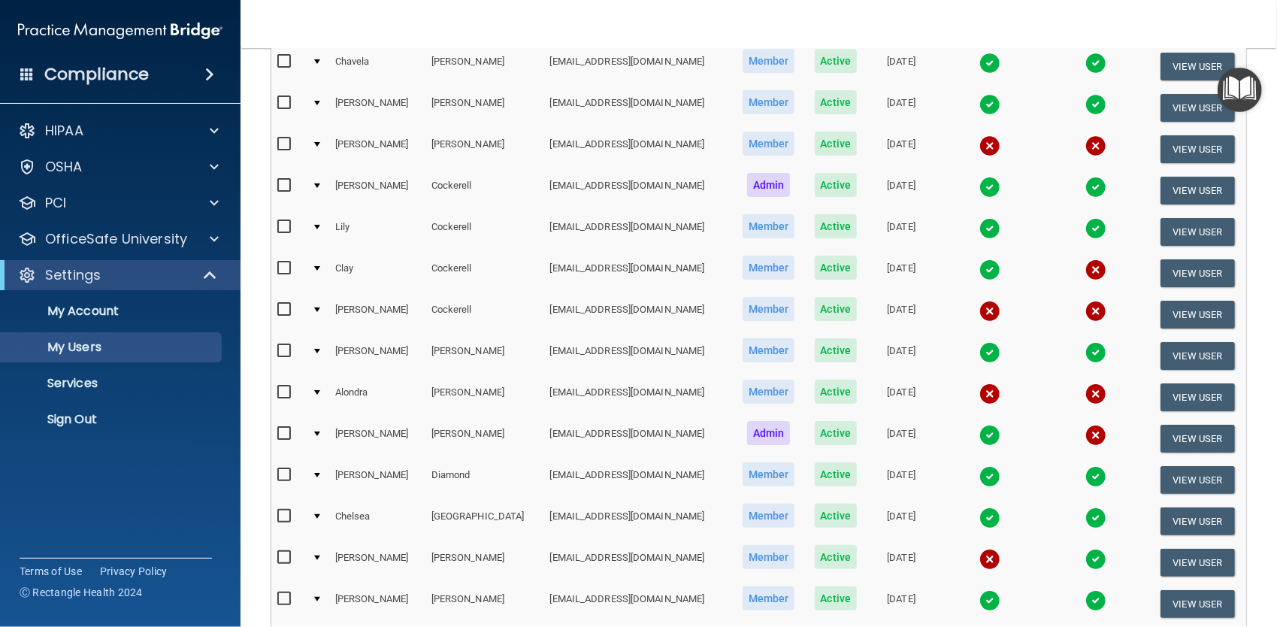
click at [747, 430] on span "Admin" at bounding box center [769, 433] width 44 height 24
click at [815, 430] on span "Active" at bounding box center [836, 433] width 43 height 24
click at [1183, 439] on button "View User" at bounding box center [1197, 439] width 74 height 28
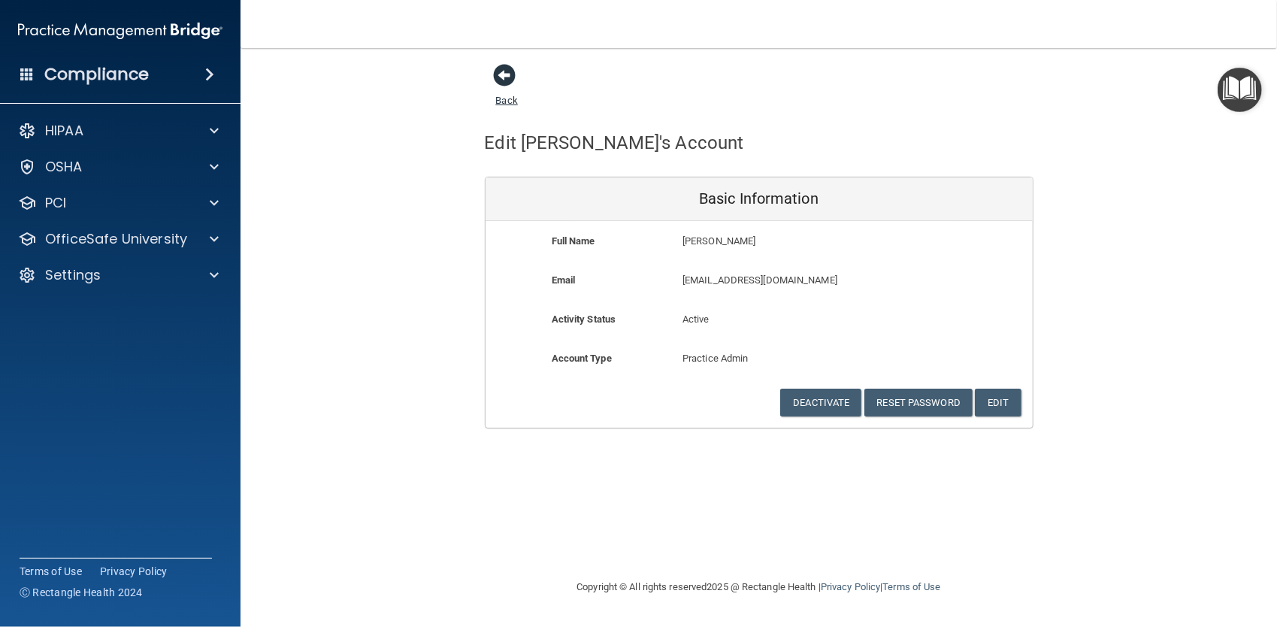
click at [511, 75] on span at bounding box center [505, 75] width 23 height 23
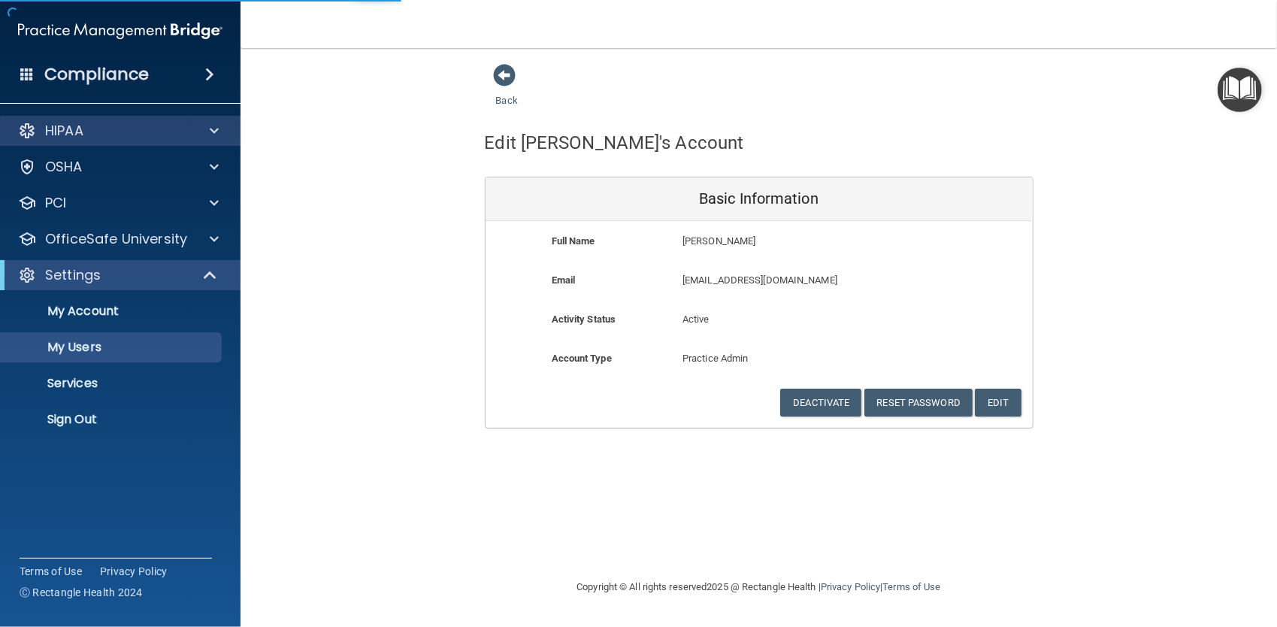
select select "20"
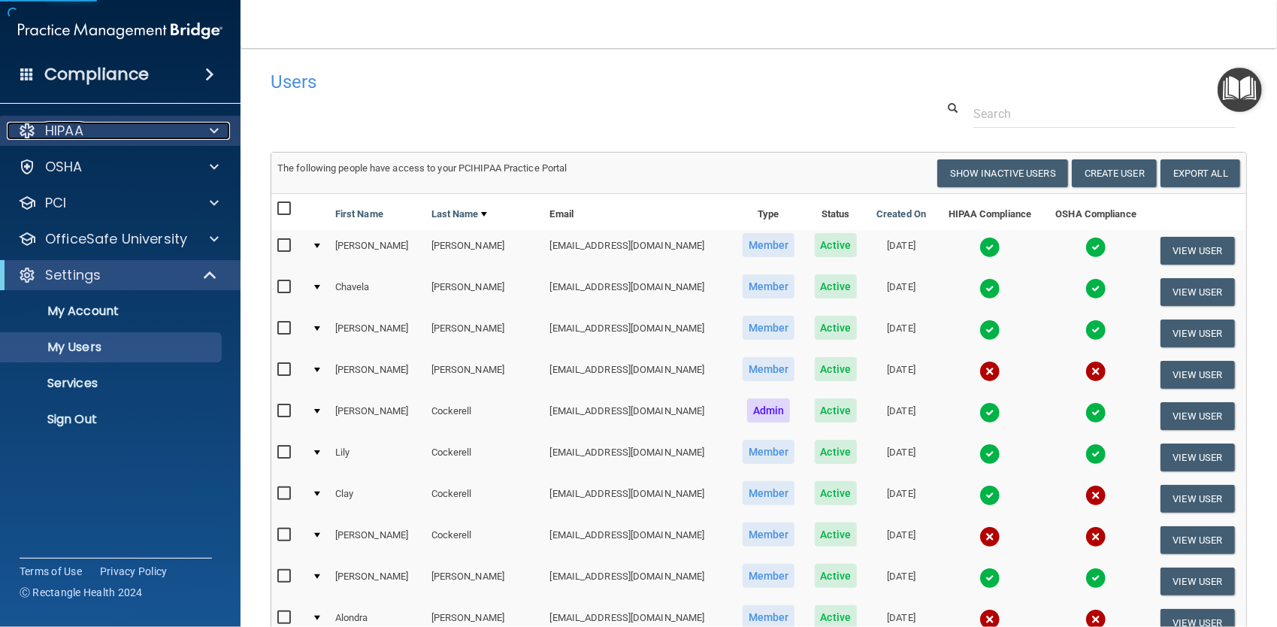
click at [213, 130] on span at bounding box center [214, 131] width 9 height 18
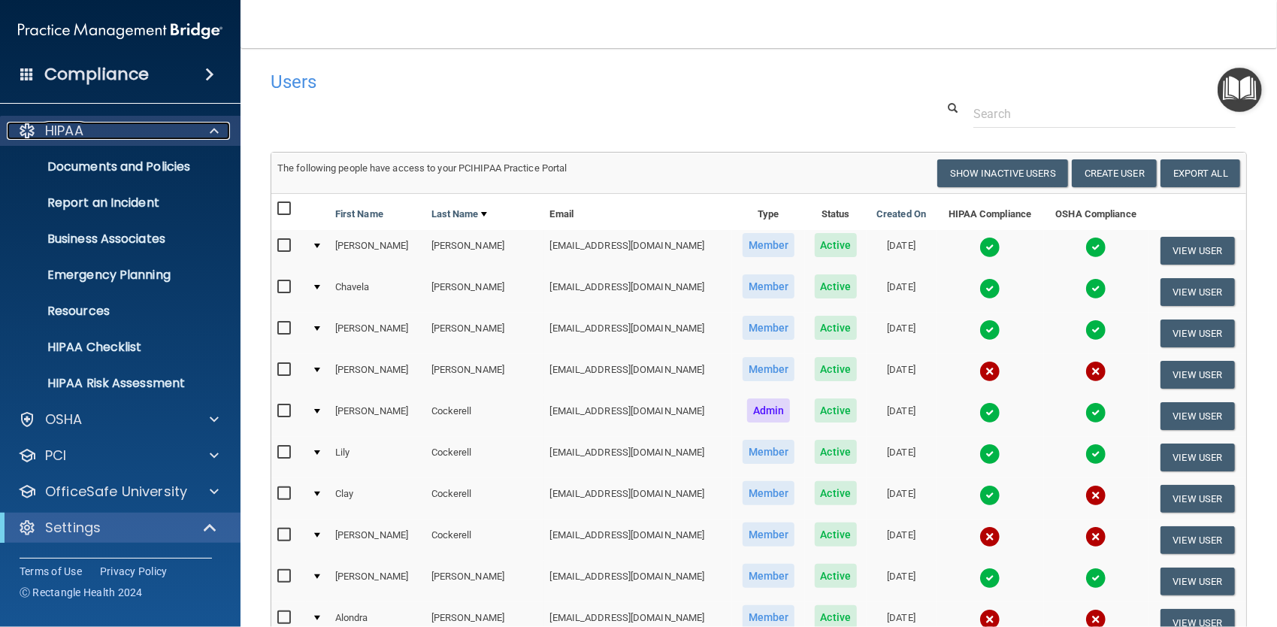
click at [212, 131] on span at bounding box center [214, 131] width 9 height 18
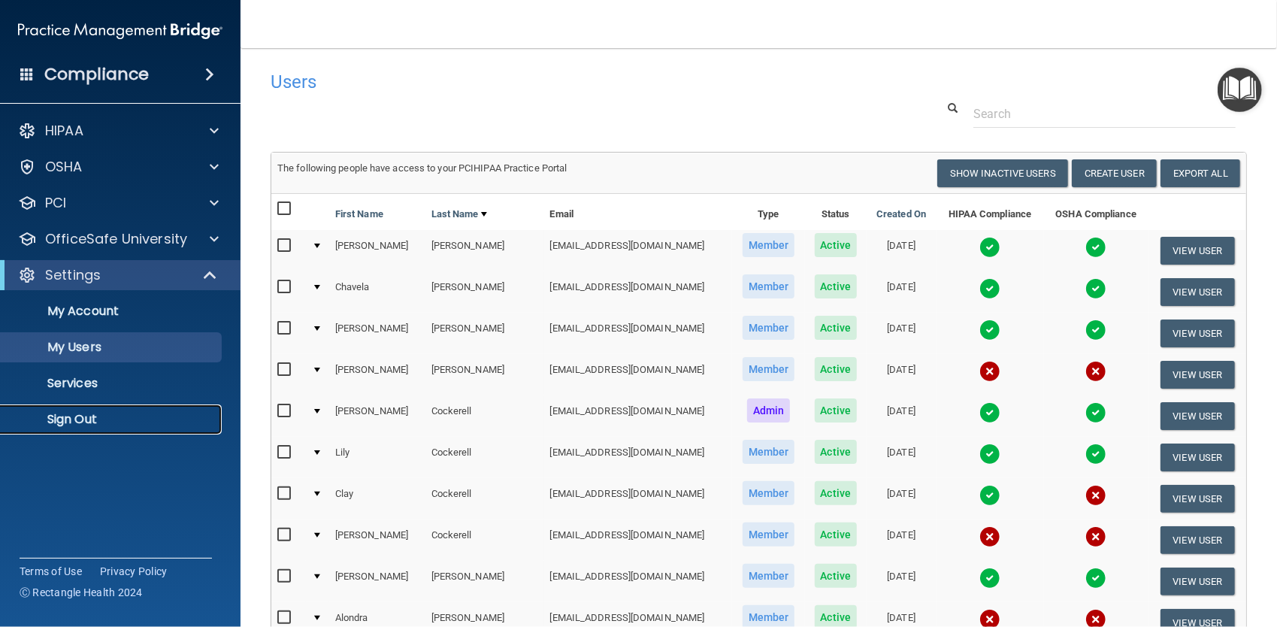
click at [82, 418] on p "Sign Out" at bounding box center [112, 419] width 205 height 15
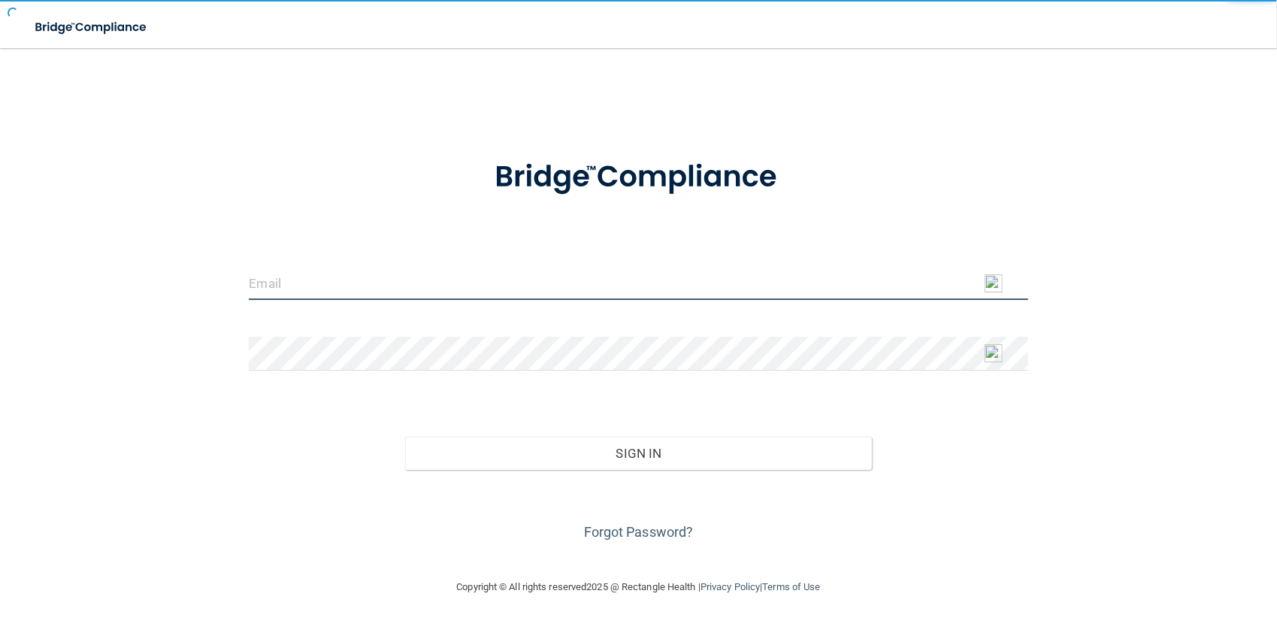
type input "[EMAIL_ADDRESS][DOMAIN_NAME]"
